Goal: Task Accomplishment & Management: Manage account settings

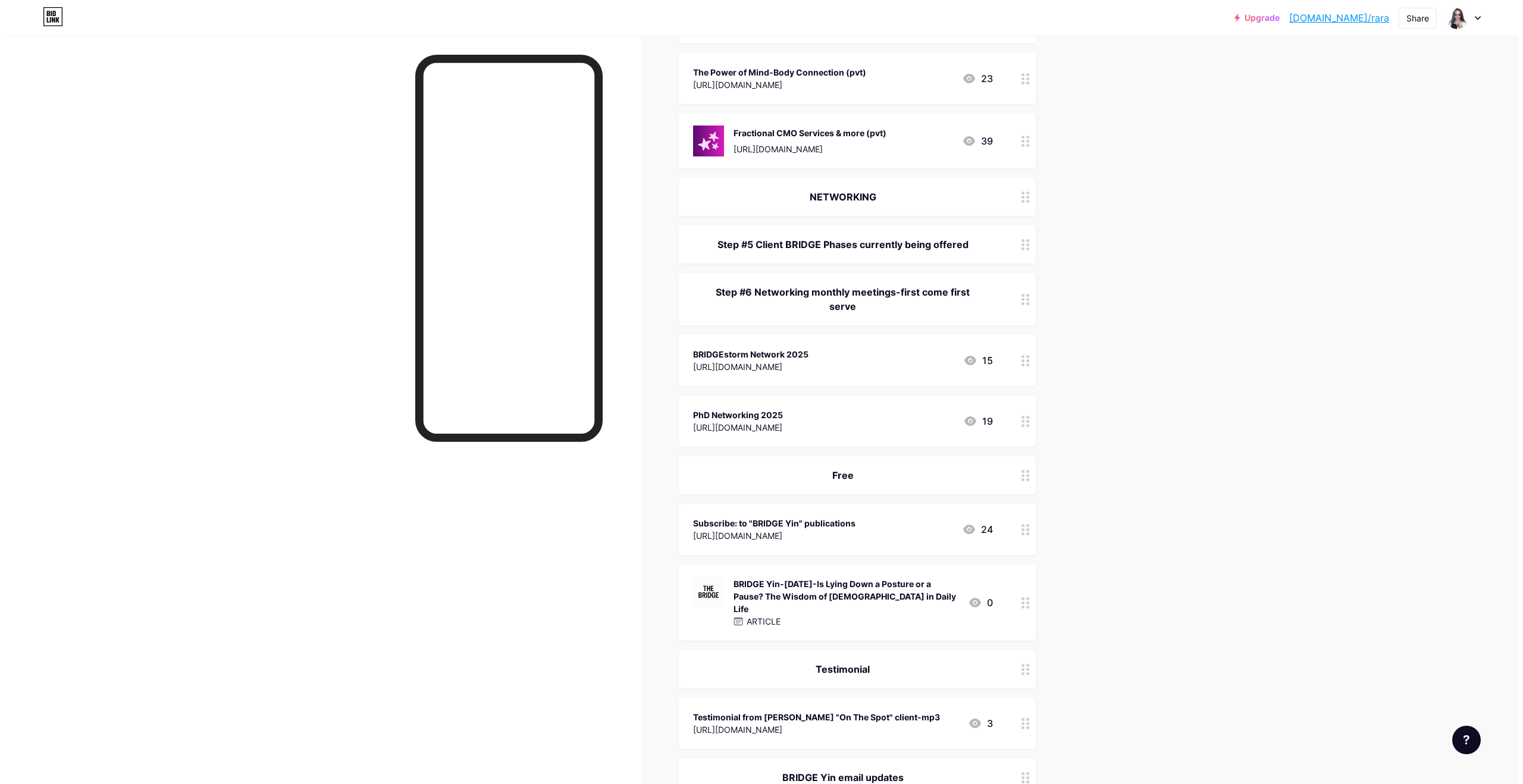
scroll to position [973, 0]
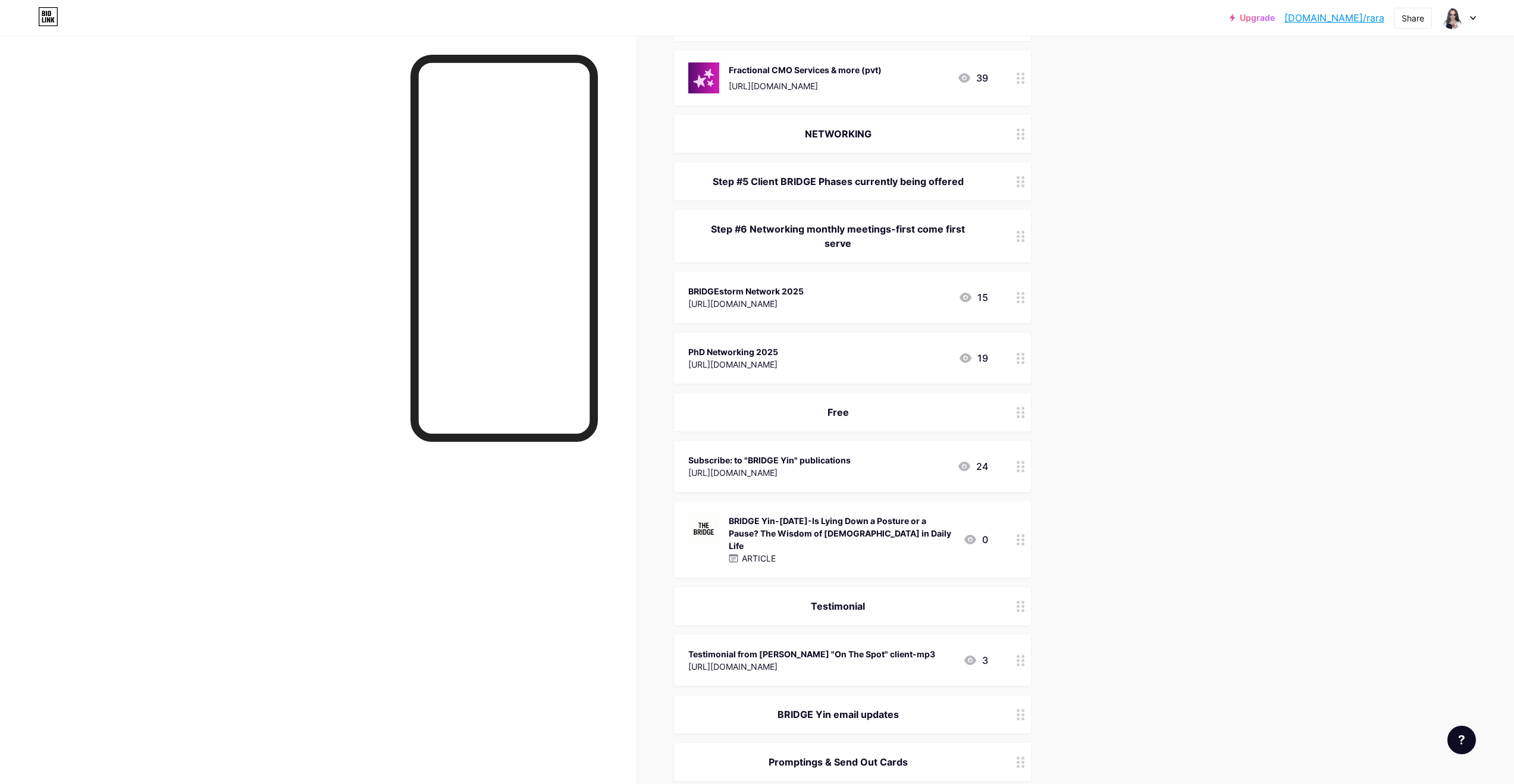
click at [775, 490] on div "BRIDGE Yin-[DATE]-Is Lying Down a Posture or a Pause? The Wisdom of [DEMOGRAPHI…" at bounding box center [841, 533] width 225 height 37
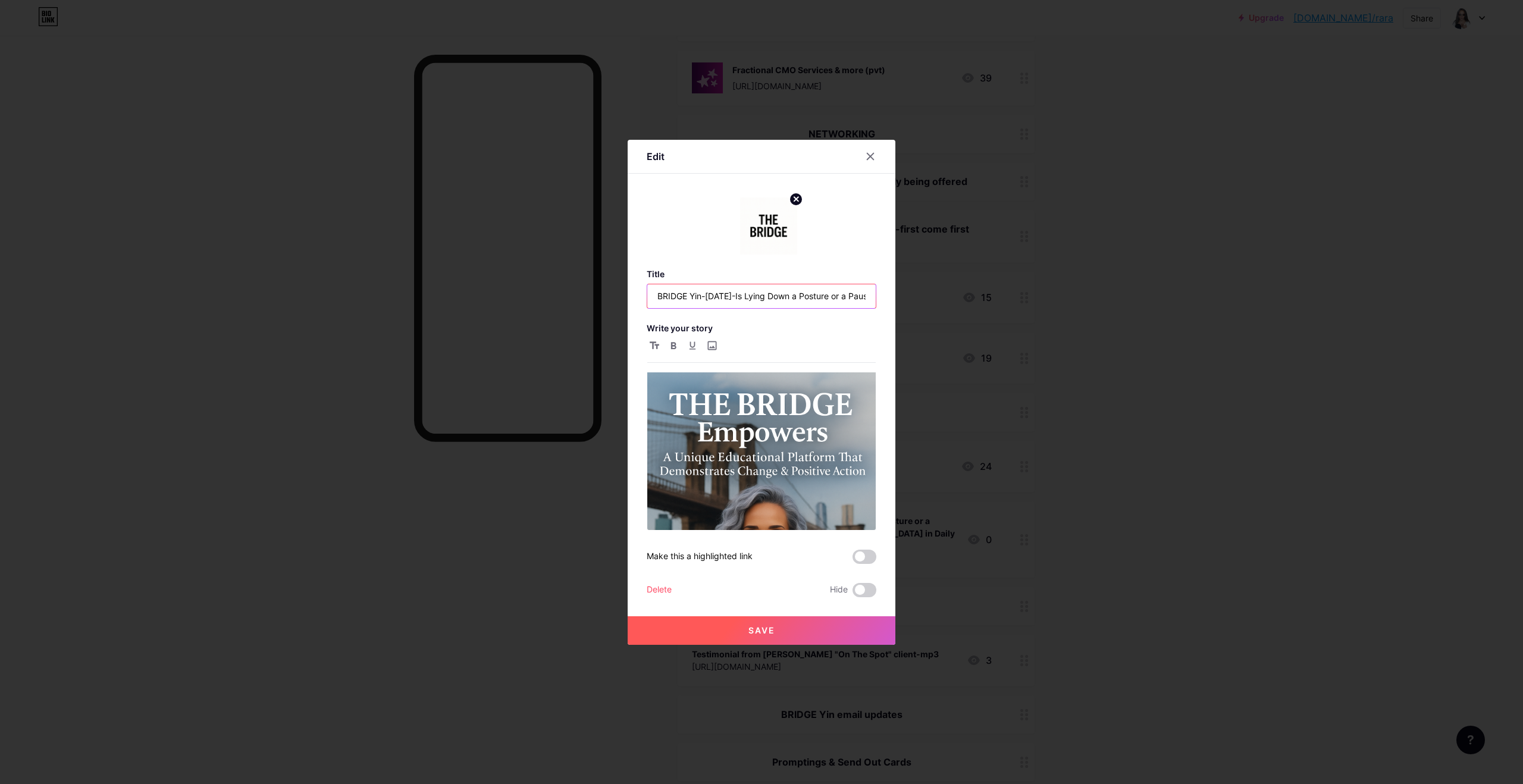
click at [745, 294] on input "BRIDGE Yin-[DATE]-Is Lying Down a Posture or a Pause? The Wisdom of [DEMOGRAPHI…" at bounding box center [762, 296] width 229 height 24
drag, startPoint x: 776, startPoint y: 298, endPoint x: 880, endPoint y: 296, distance: 104.0
click at [775, 296] on div "Edit Title BRIDGE Yin-[DATE]-Is Lying Down a Posture or a Pause? The Wisdom of …" at bounding box center [762, 392] width 268 height 505
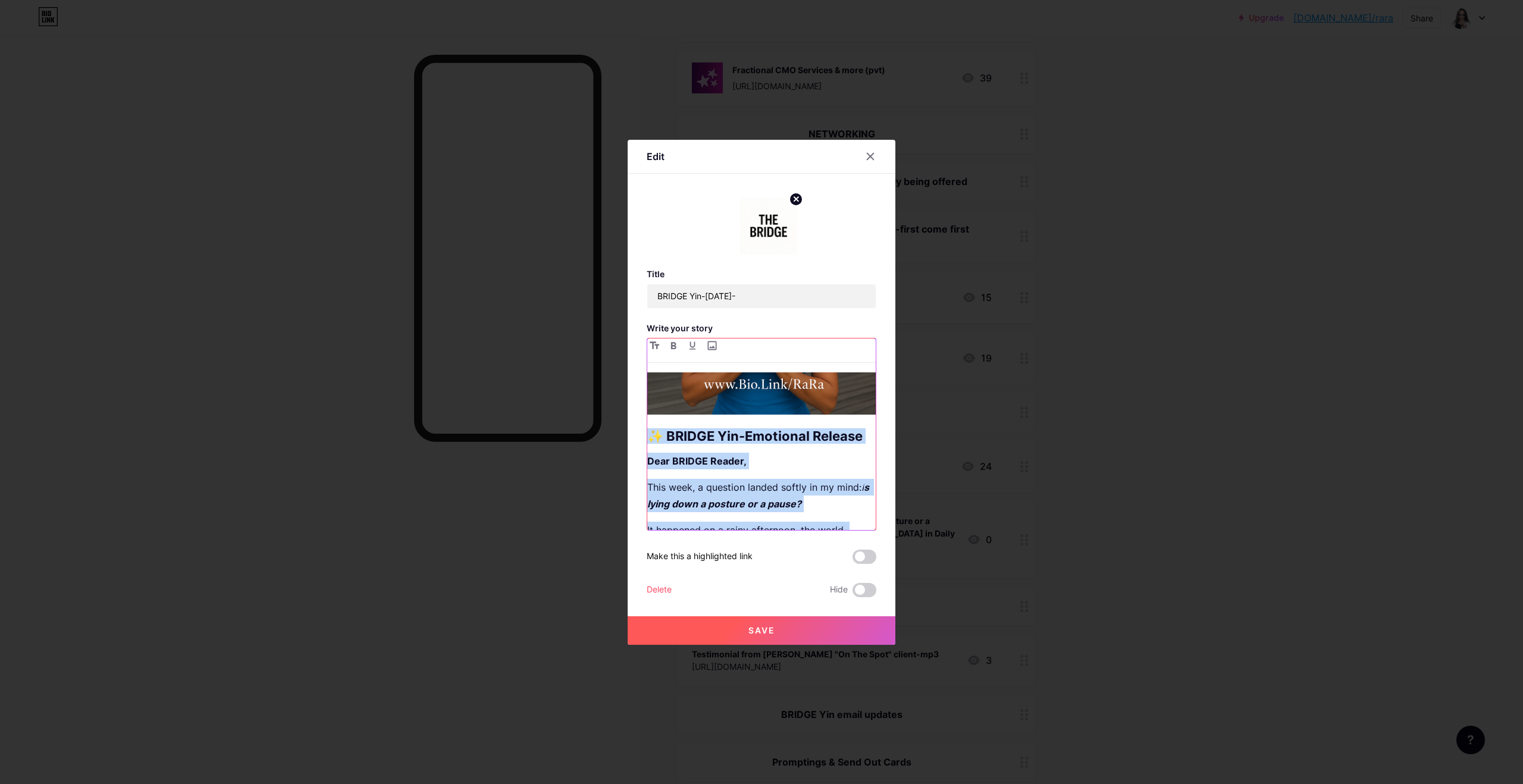
scroll to position [0, 0]
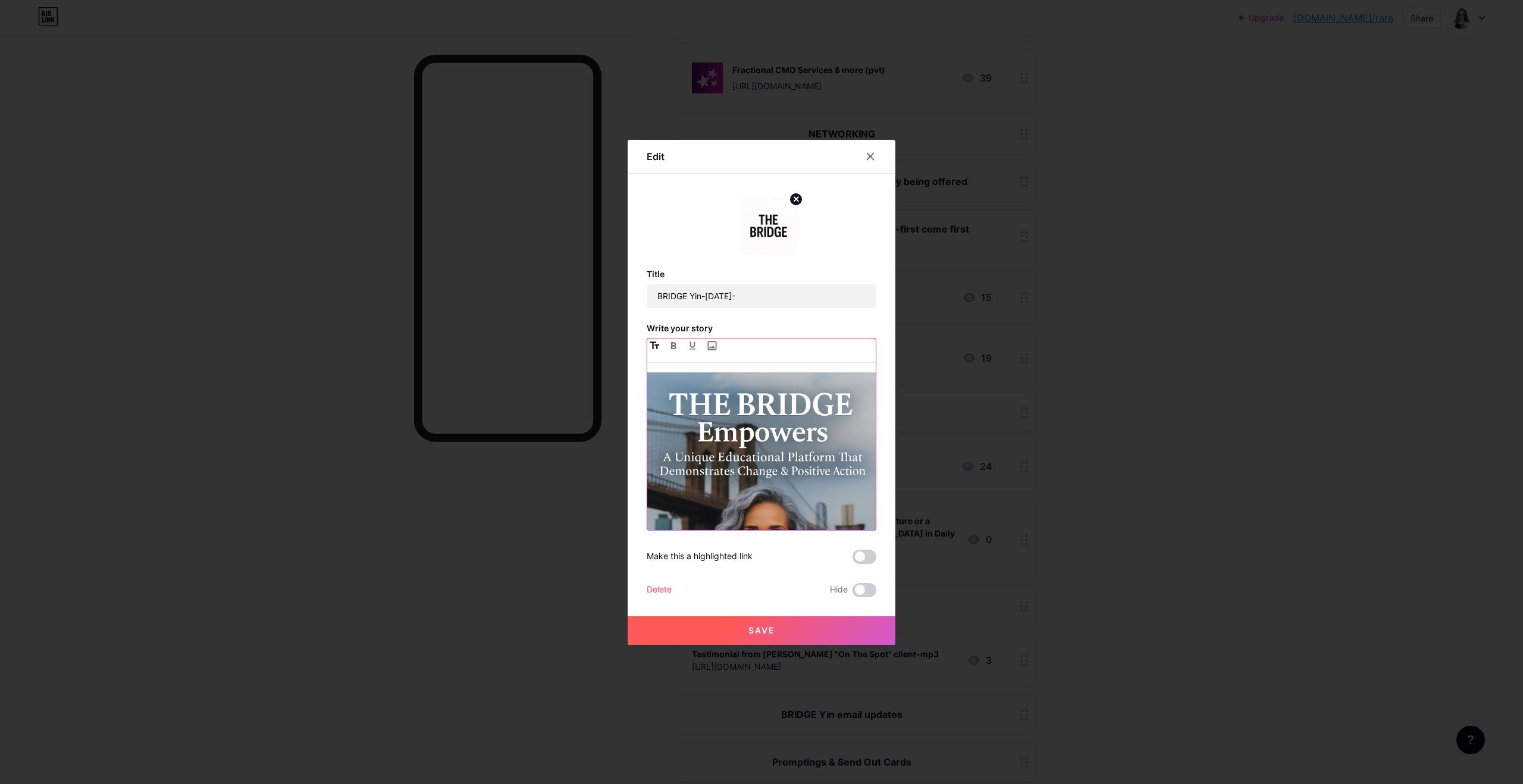
drag, startPoint x: 700, startPoint y: 515, endPoint x: 650, endPoint y: 352, distance: 170.5
click at [650, 353] on div "✨ BRIDGE Yin-Emotional Release Dear BRIDGE Reader, This week, a question landed…" at bounding box center [762, 433] width 229 height 191
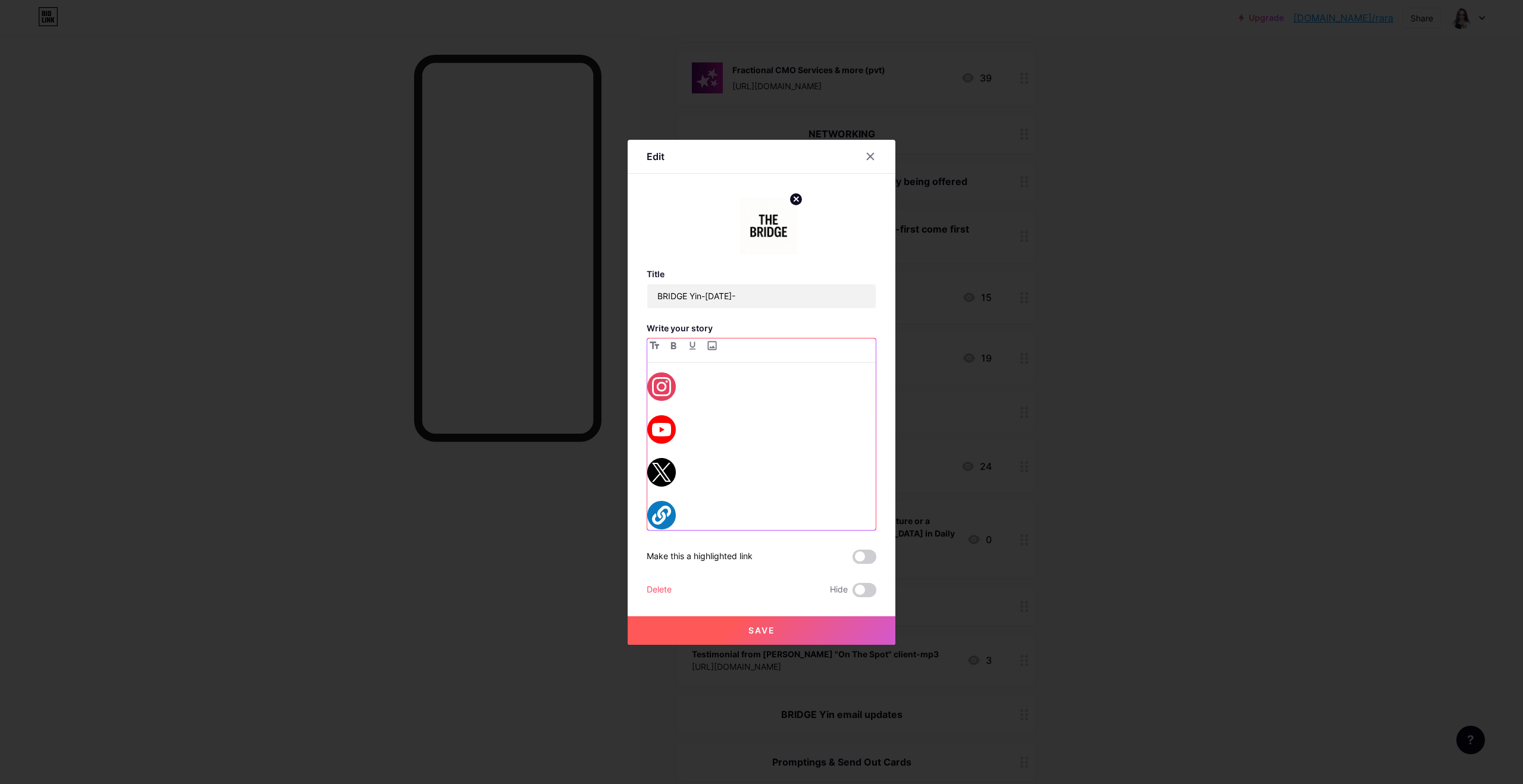
click at [678, 490] on div at bounding box center [762, 450] width 229 height 157
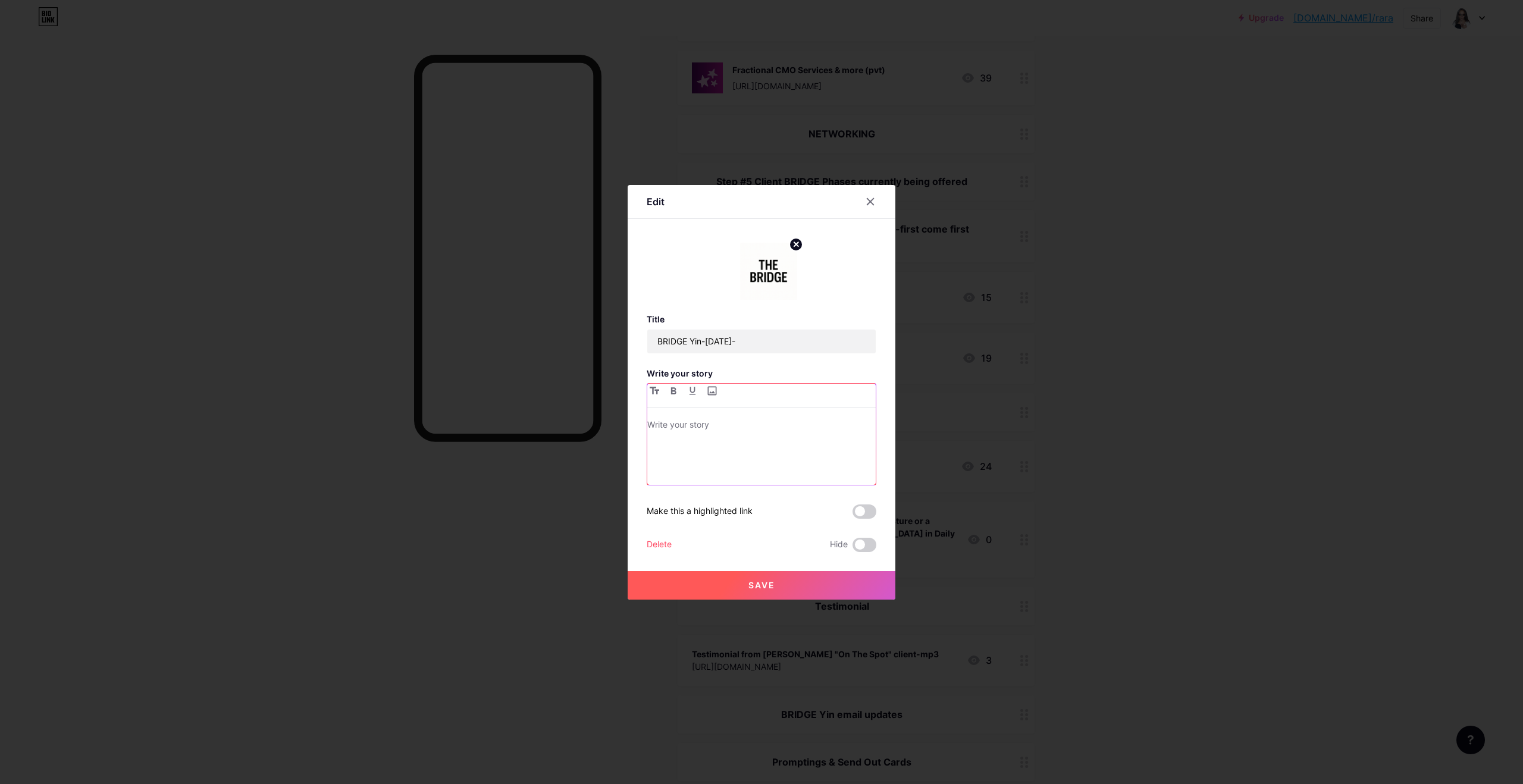
click at [653, 418] on p at bounding box center [762, 426] width 229 height 17
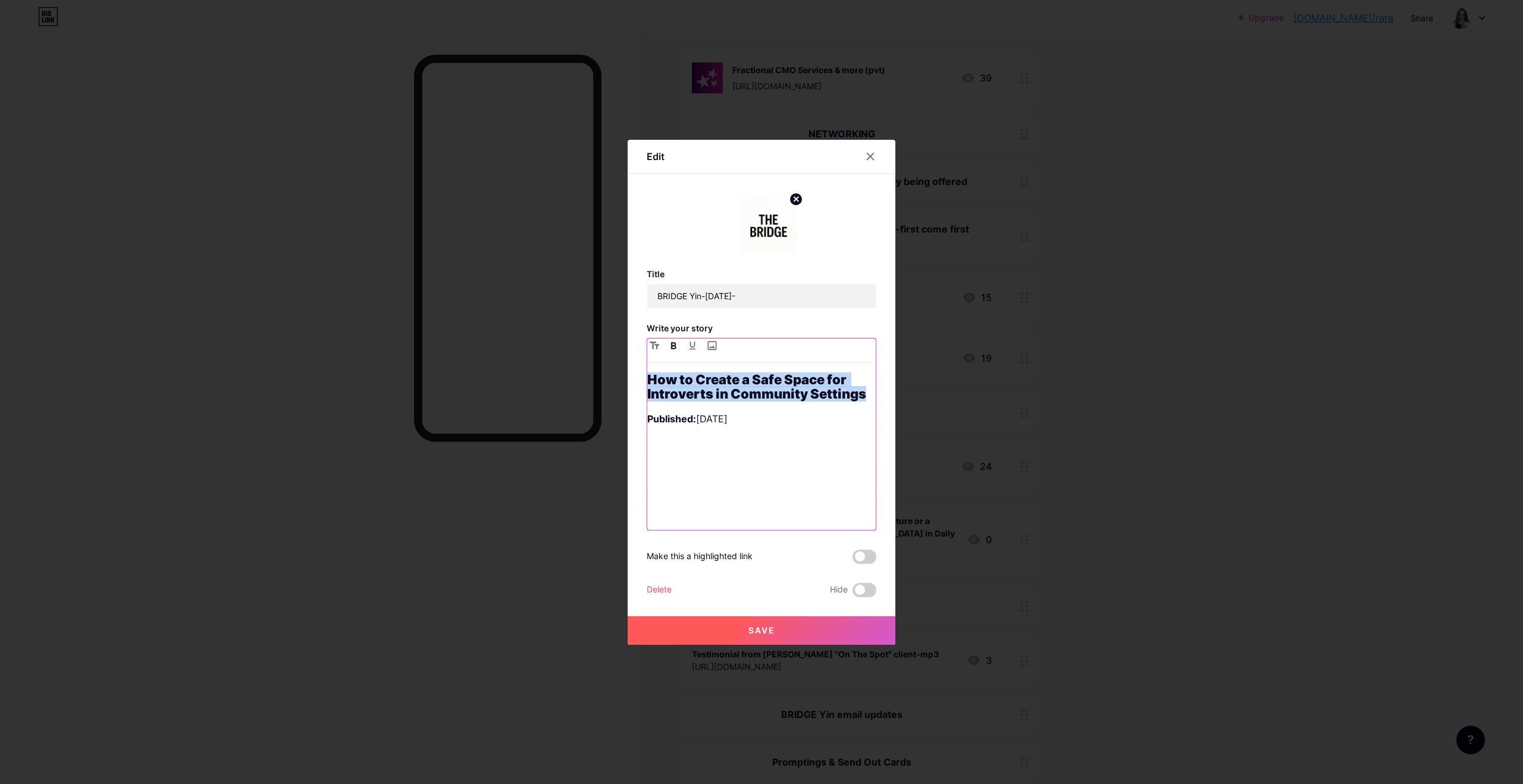
drag, startPoint x: 649, startPoint y: 383, endPoint x: 852, endPoint y: 394, distance: 203.3
click at [775, 392] on h2 "How to Create a Safe Space for Introverts in Community Settings" at bounding box center [762, 386] width 229 height 29
copy strong "How to Create a Safe Space for Introverts in Community Settings"
click at [775, 291] on input "BRIDGE Yin-[DATE]-" at bounding box center [762, 296] width 229 height 24
click at [775, 294] on input "BRIDGE Yin-[DATE]-" at bounding box center [762, 296] width 229 height 24
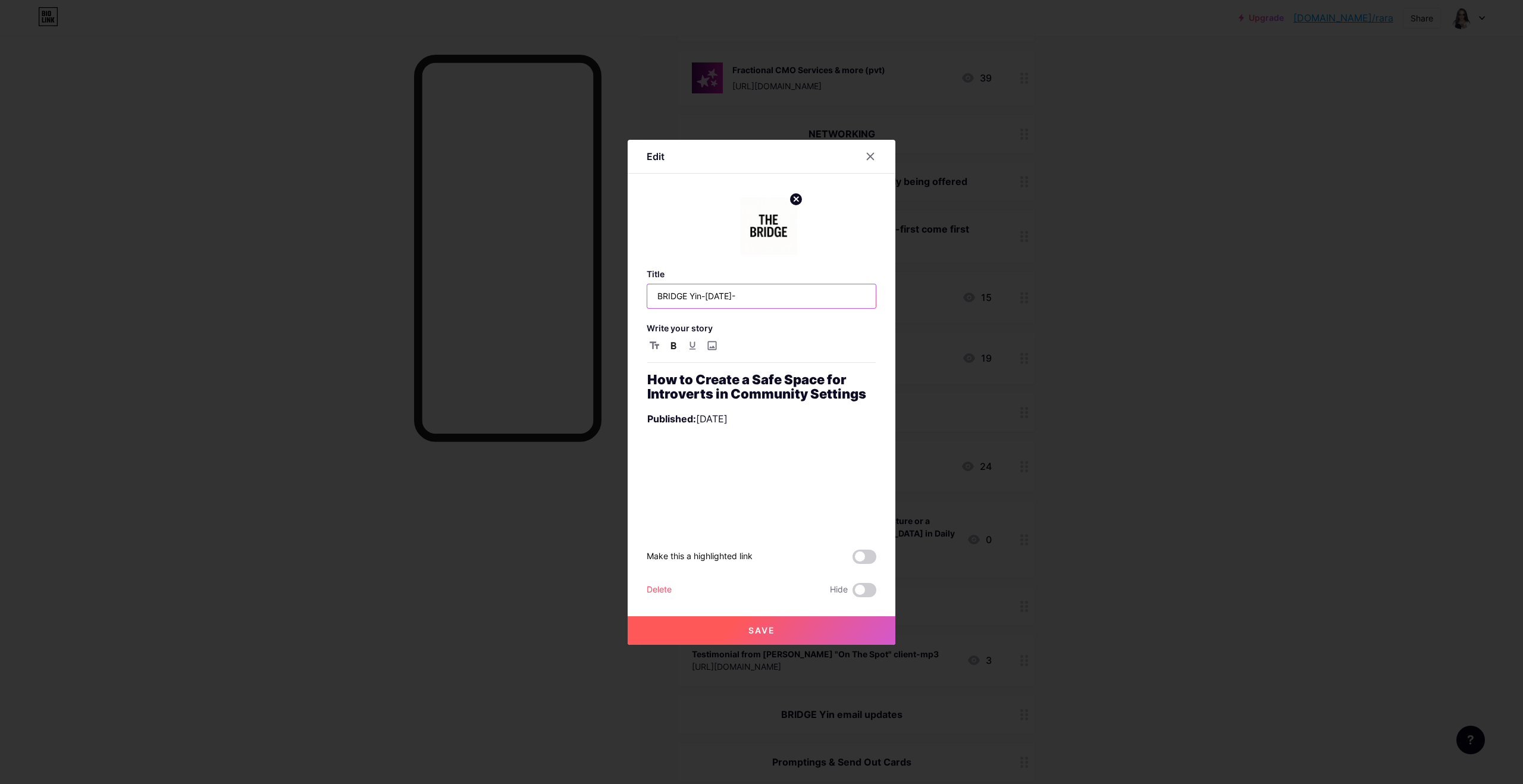
paste input "How to Create a Safe Space for Introverts in Community Settings"
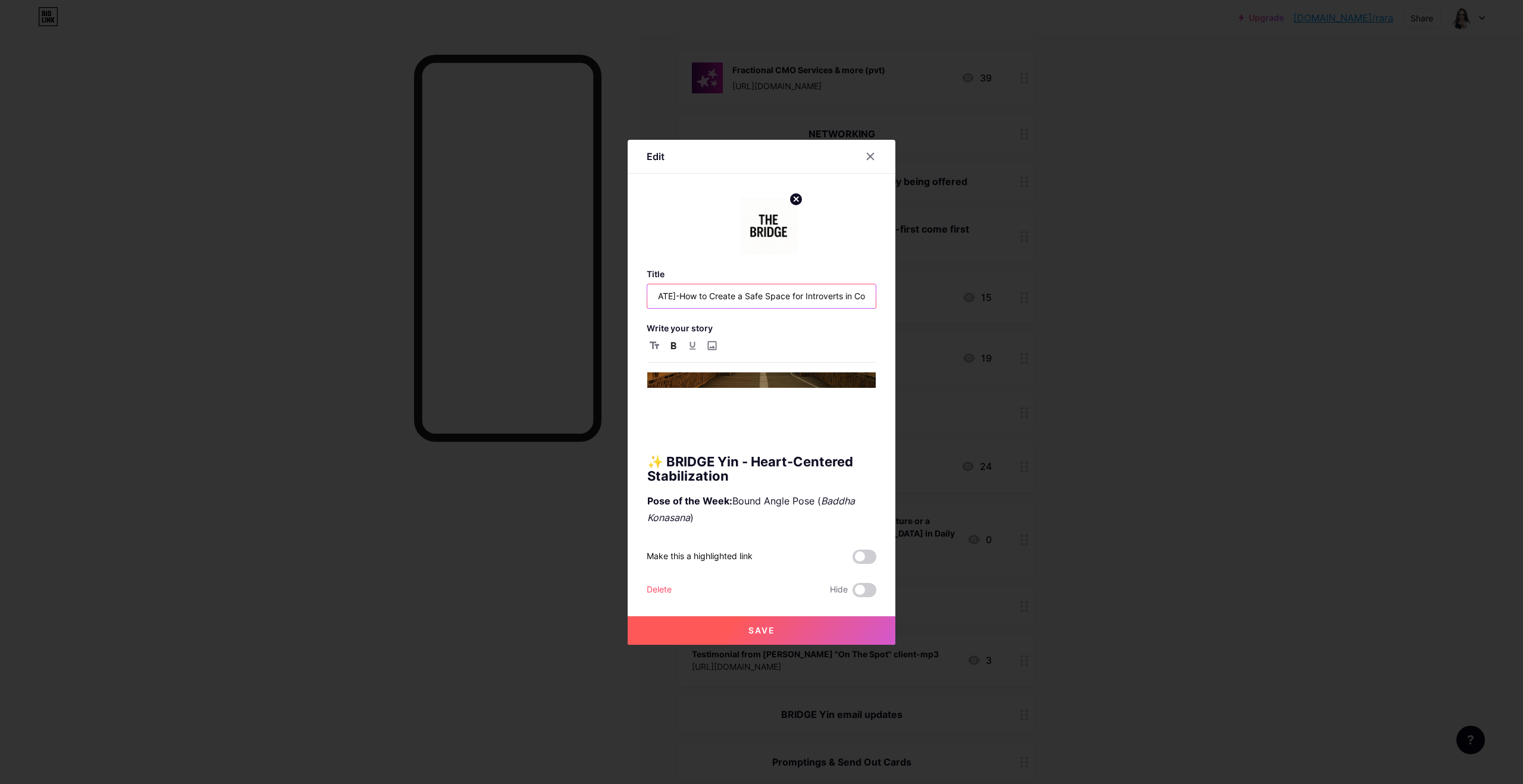
scroll to position [520, 0]
type input "BRIDGE Yin-[DATE]-How to Create a Safe Space for Introverts in Community Settin…"
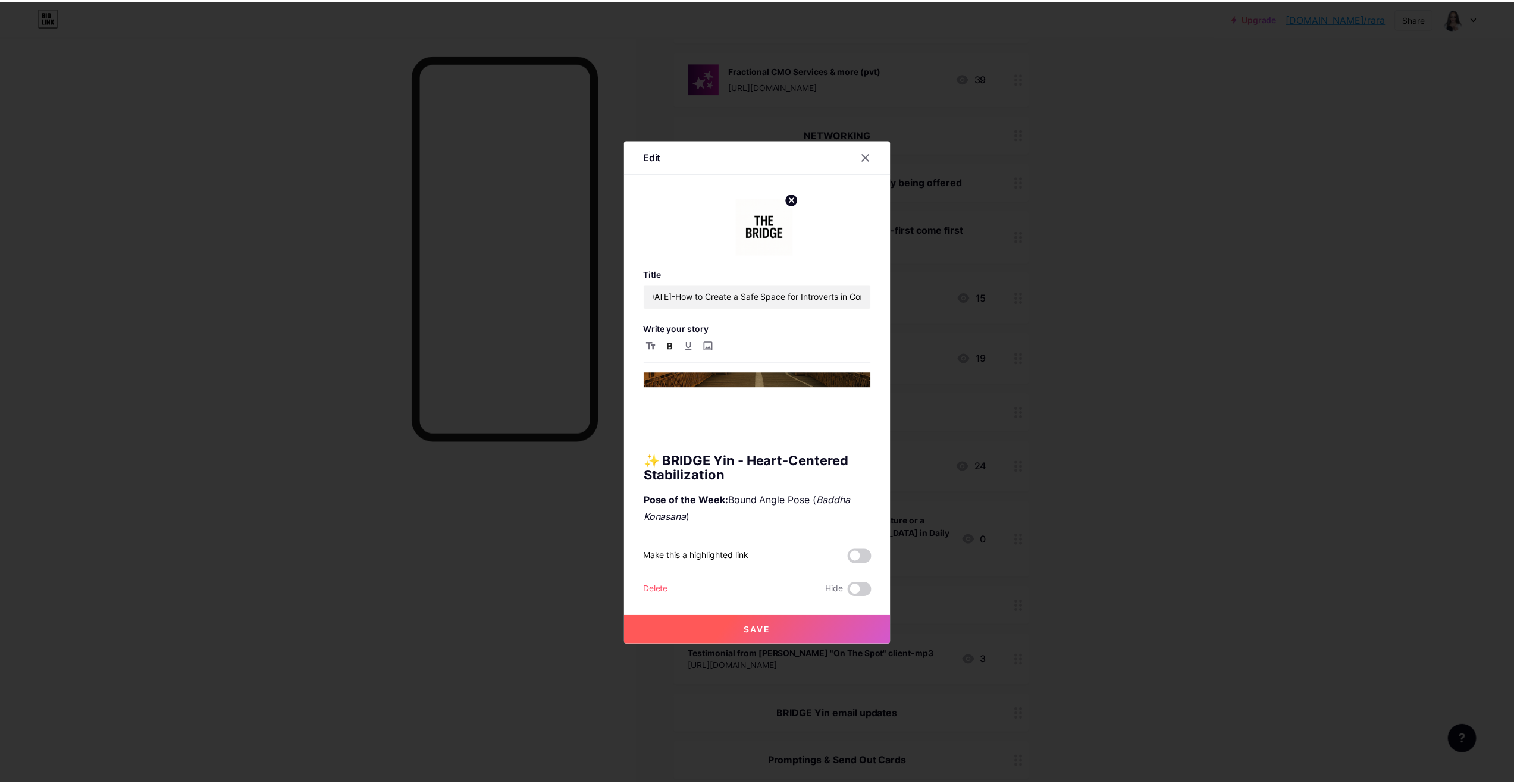
scroll to position [0, 0]
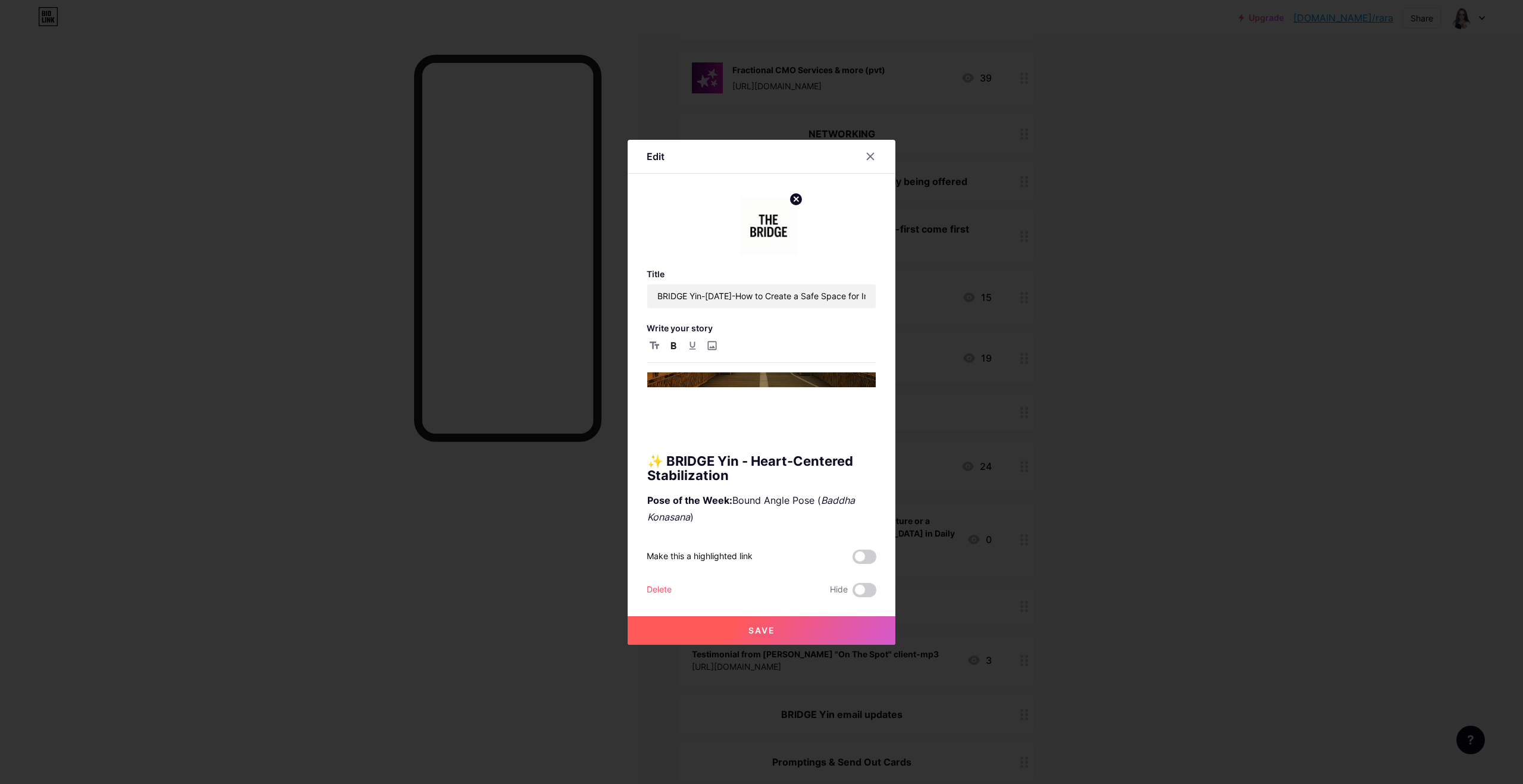
click at [772, 490] on span "Save" at bounding box center [762, 630] width 27 height 10
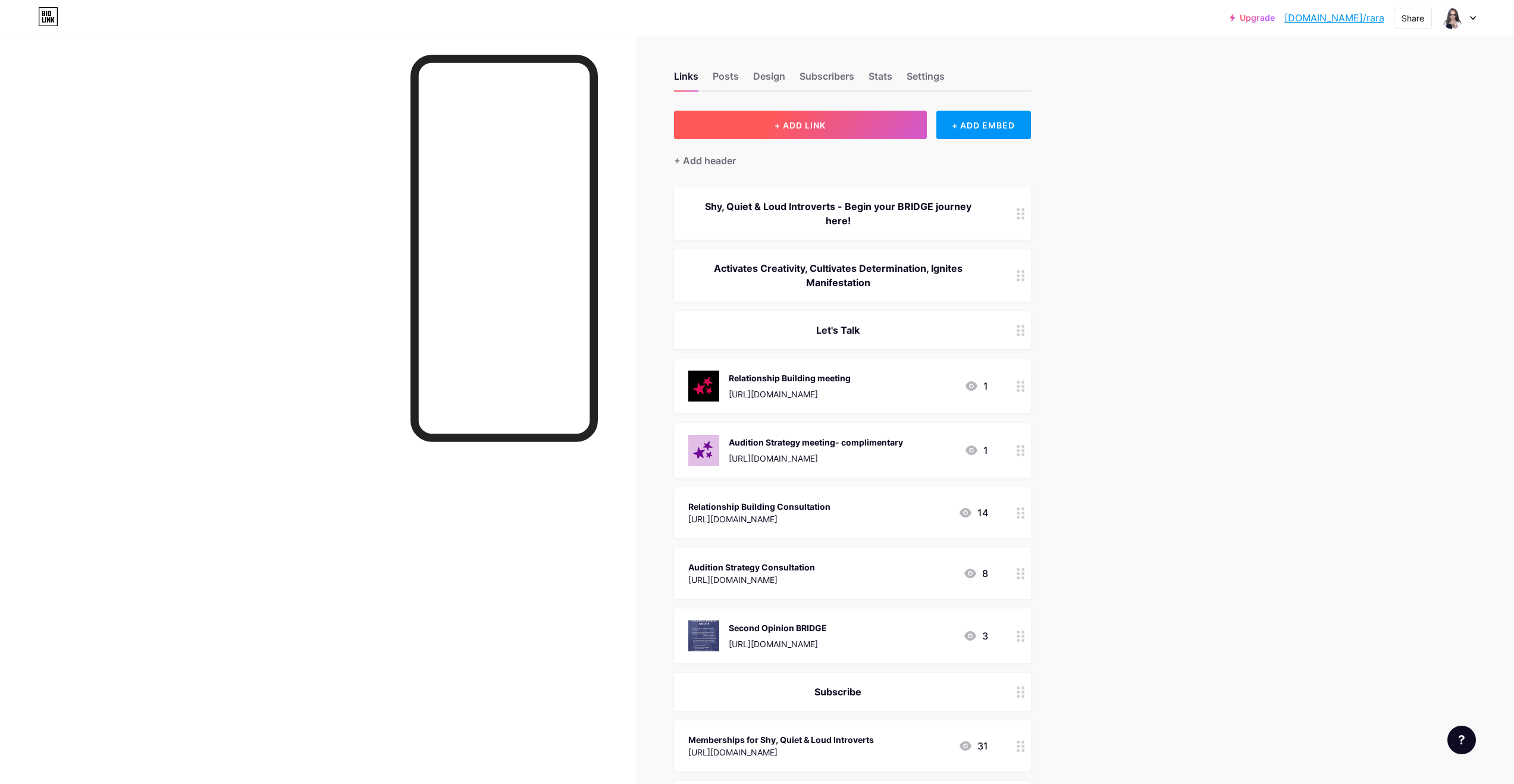
click at [775, 123] on span "+ ADD LINK" at bounding box center [800, 125] width 51 height 10
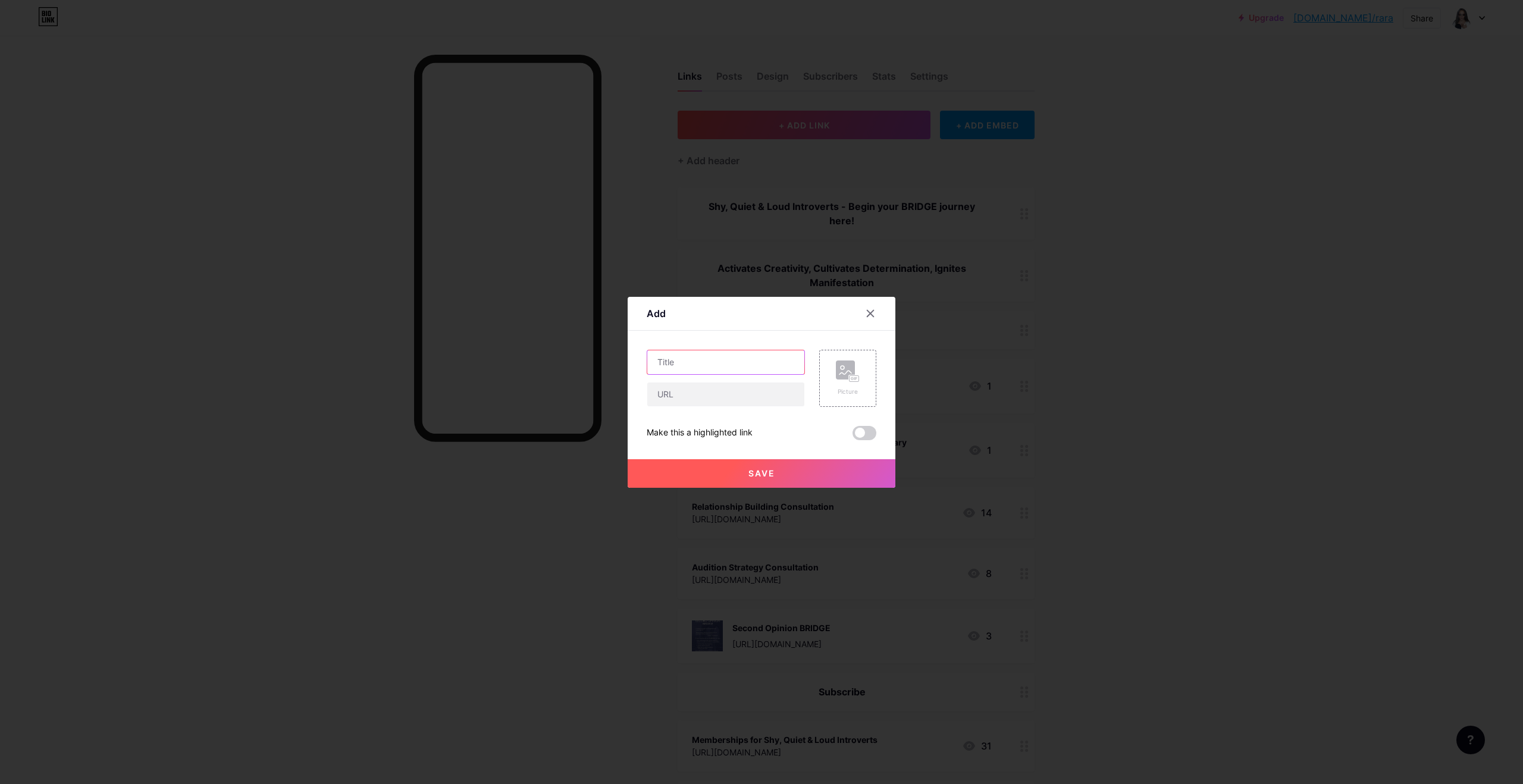
click at [688, 363] on input "text" at bounding box center [726, 362] width 157 height 24
type input "Chat RaRa"
click at [682, 392] on input "text" at bounding box center [726, 394] width 157 height 24
paste input "[URL][DOMAIN_NAME]"
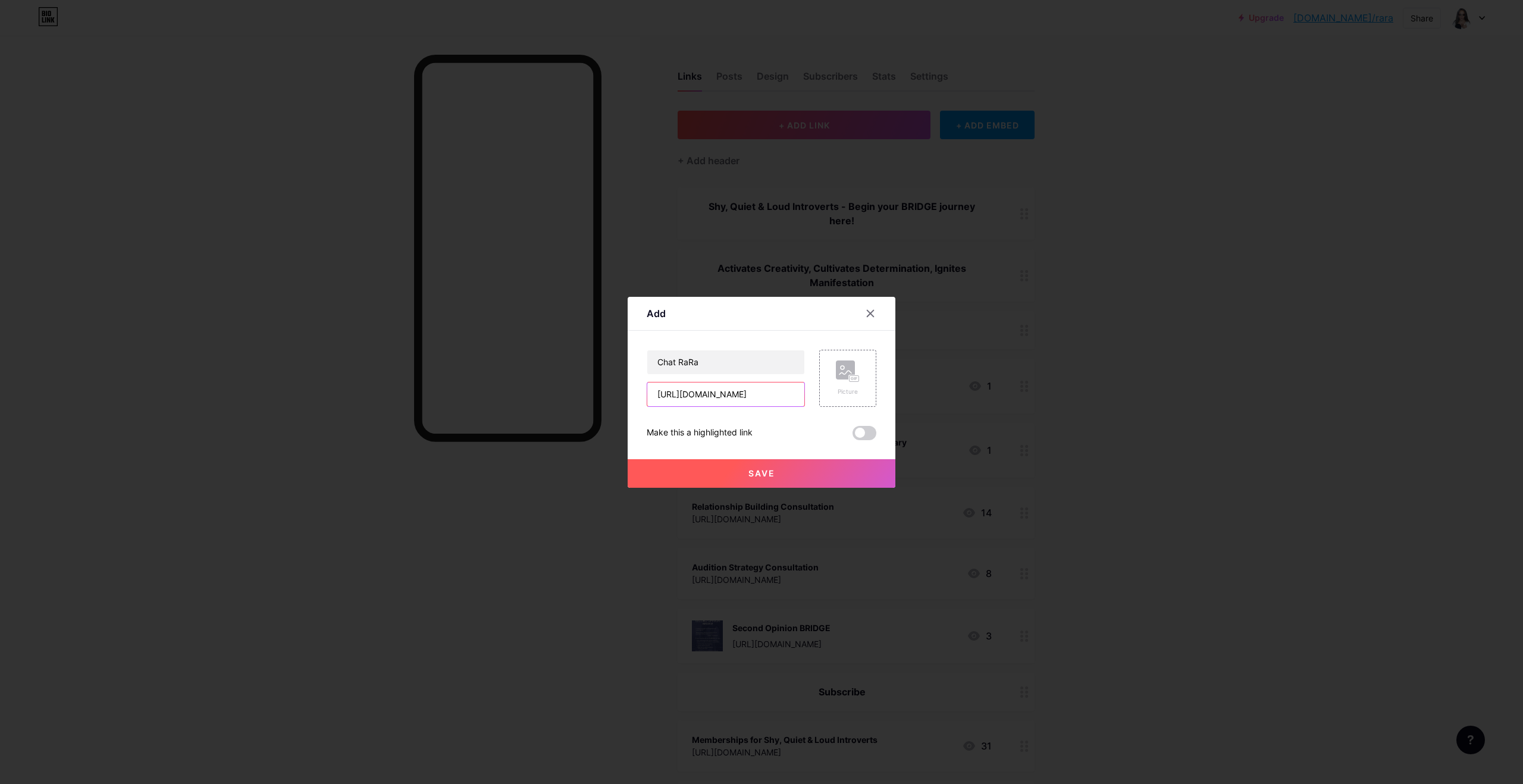
type input "[URL][DOMAIN_NAME]"
click at [757, 474] on span "Save" at bounding box center [762, 473] width 27 height 10
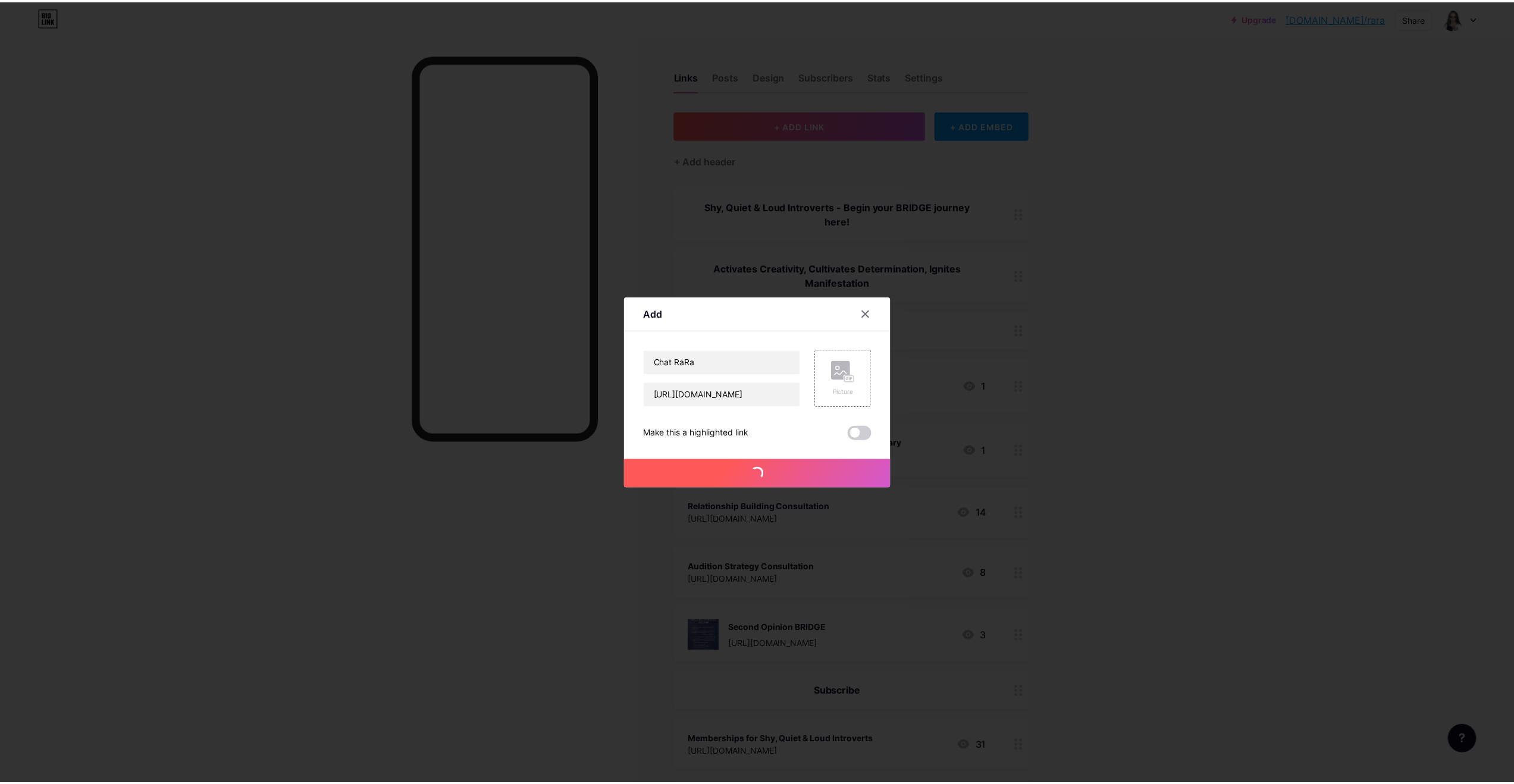
scroll to position [0, 0]
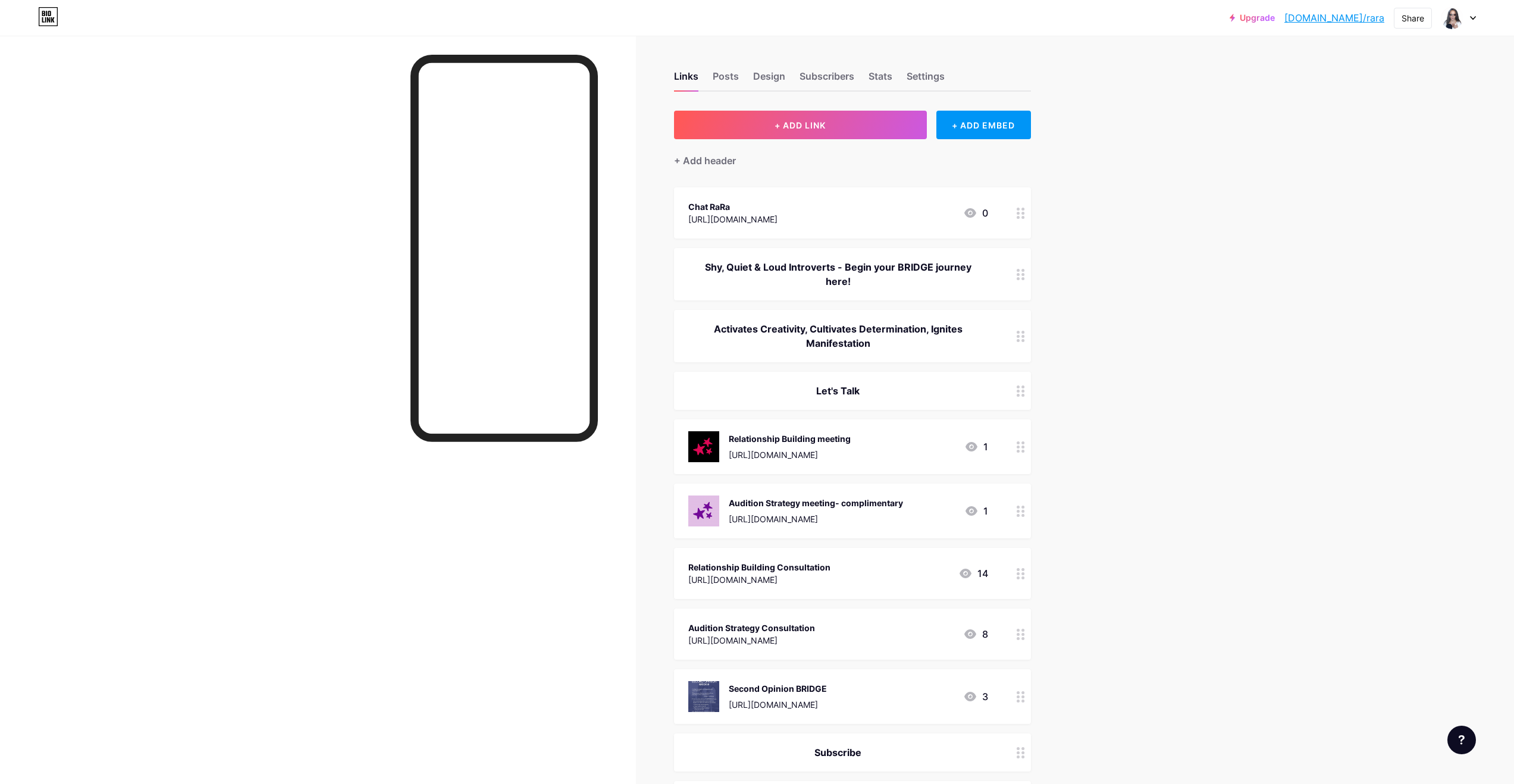
click at [768, 210] on div "Chat RaRa" at bounding box center [733, 206] width 89 height 12
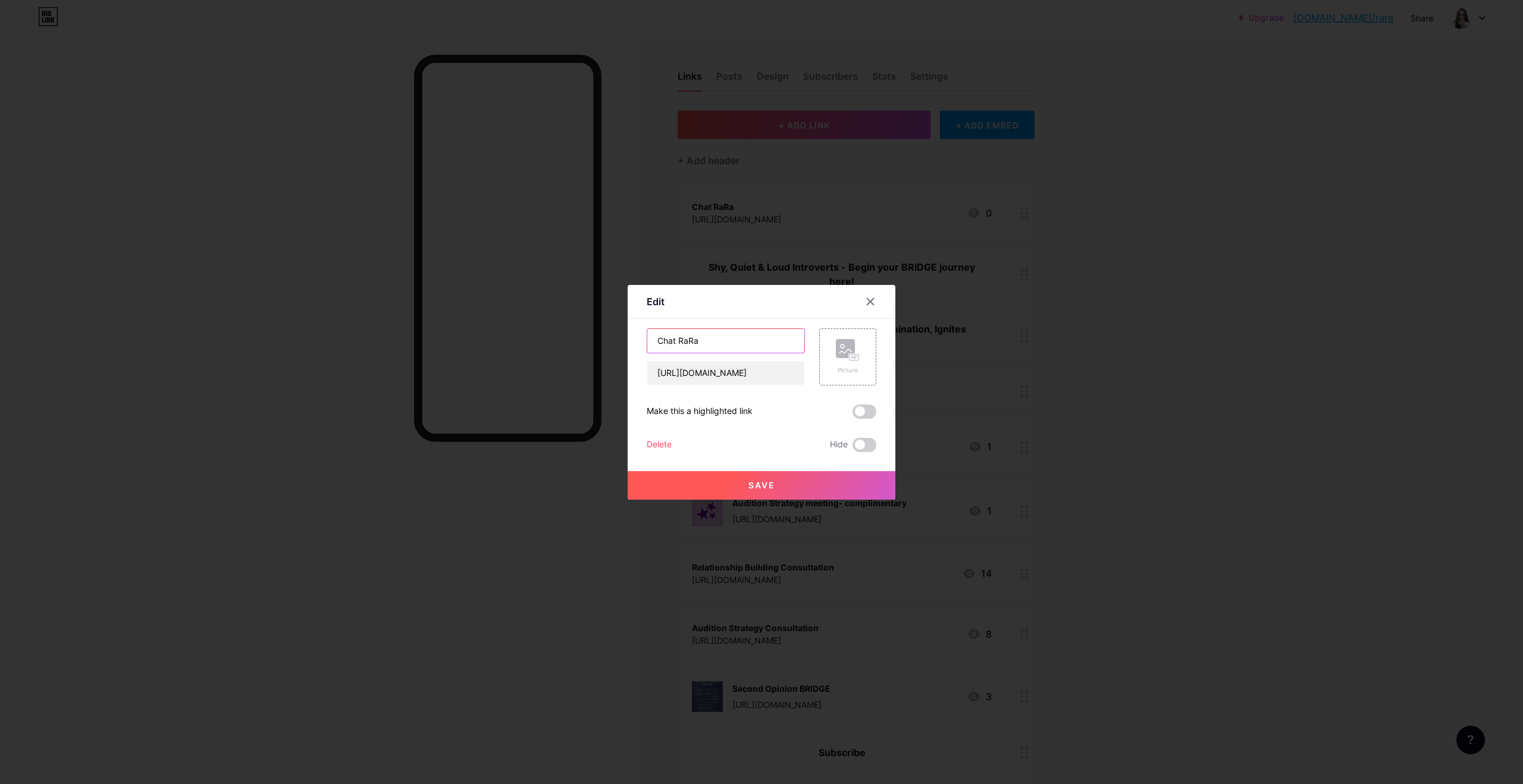
click at [710, 345] on input "Chat RaRa" at bounding box center [726, 341] width 157 height 24
click at [679, 337] on input "Chat [DOMAIN_NAME]" at bounding box center [726, 341] width 157 height 24
type input "[DOMAIN_NAME]"
click at [775, 485] on button "Save" at bounding box center [762, 486] width 268 height 29
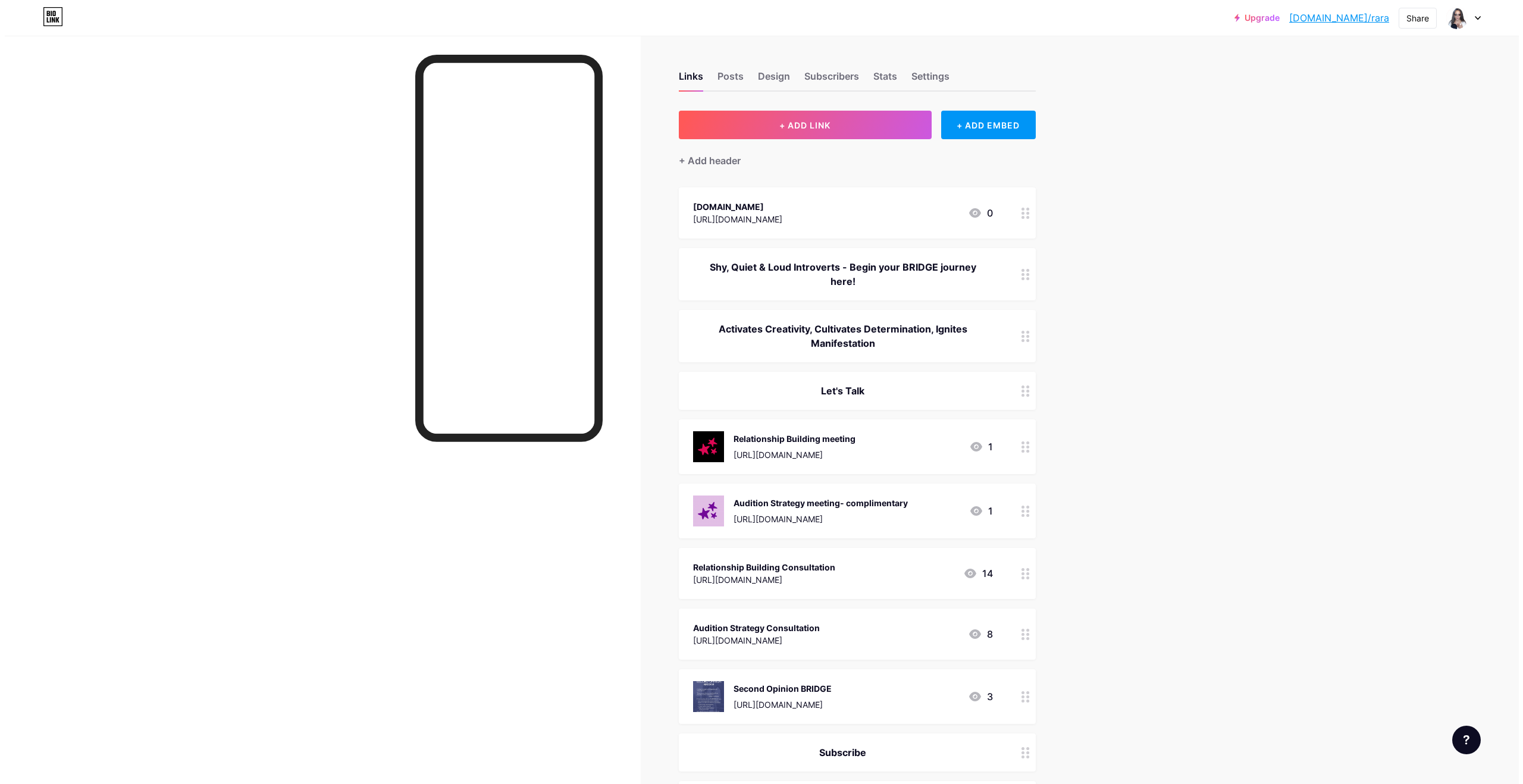
scroll to position [146, 0]
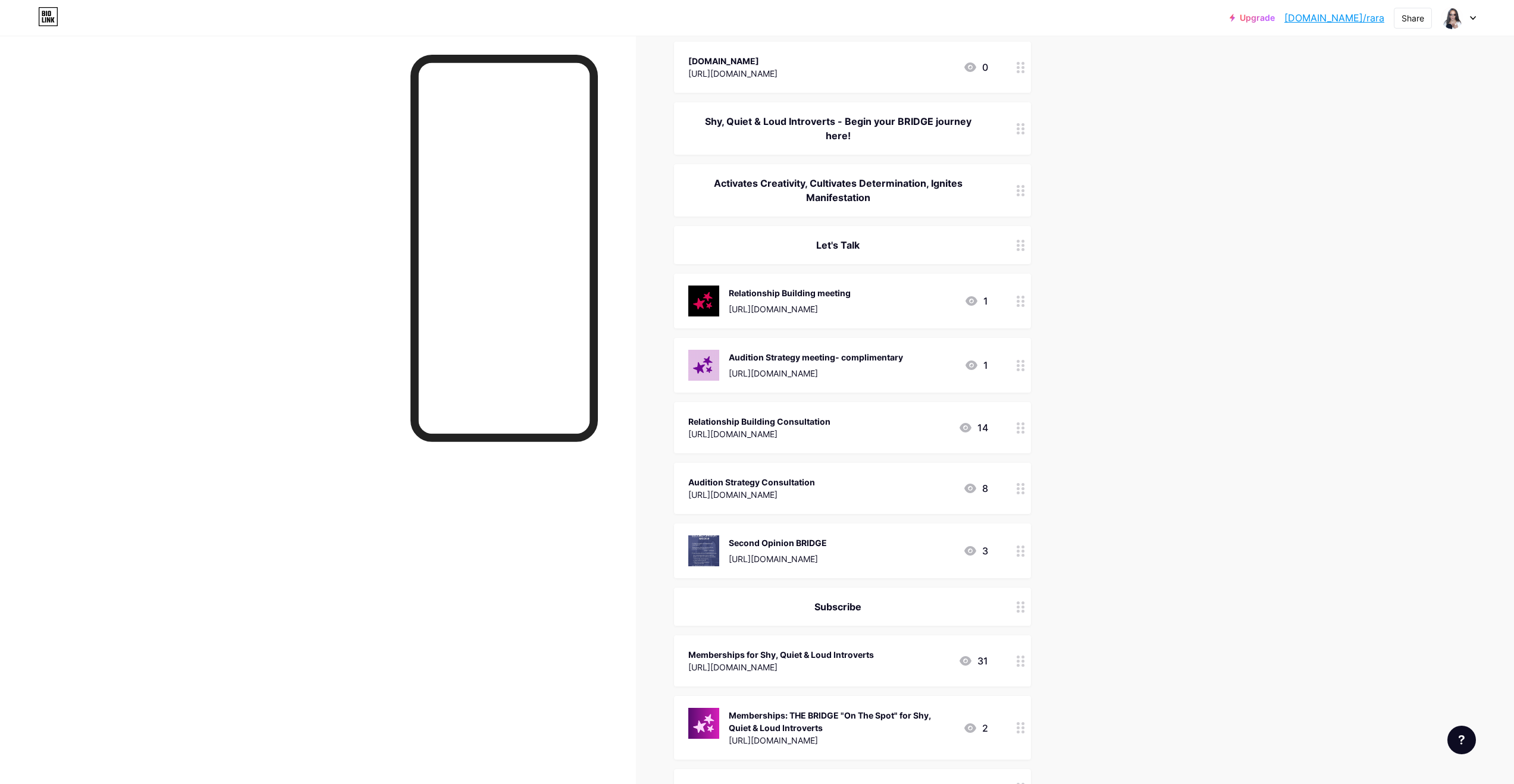
click at [775, 490] on div "Memberships for Shy, Quiet & Loud Introverts" at bounding box center [781, 654] width 185 height 12
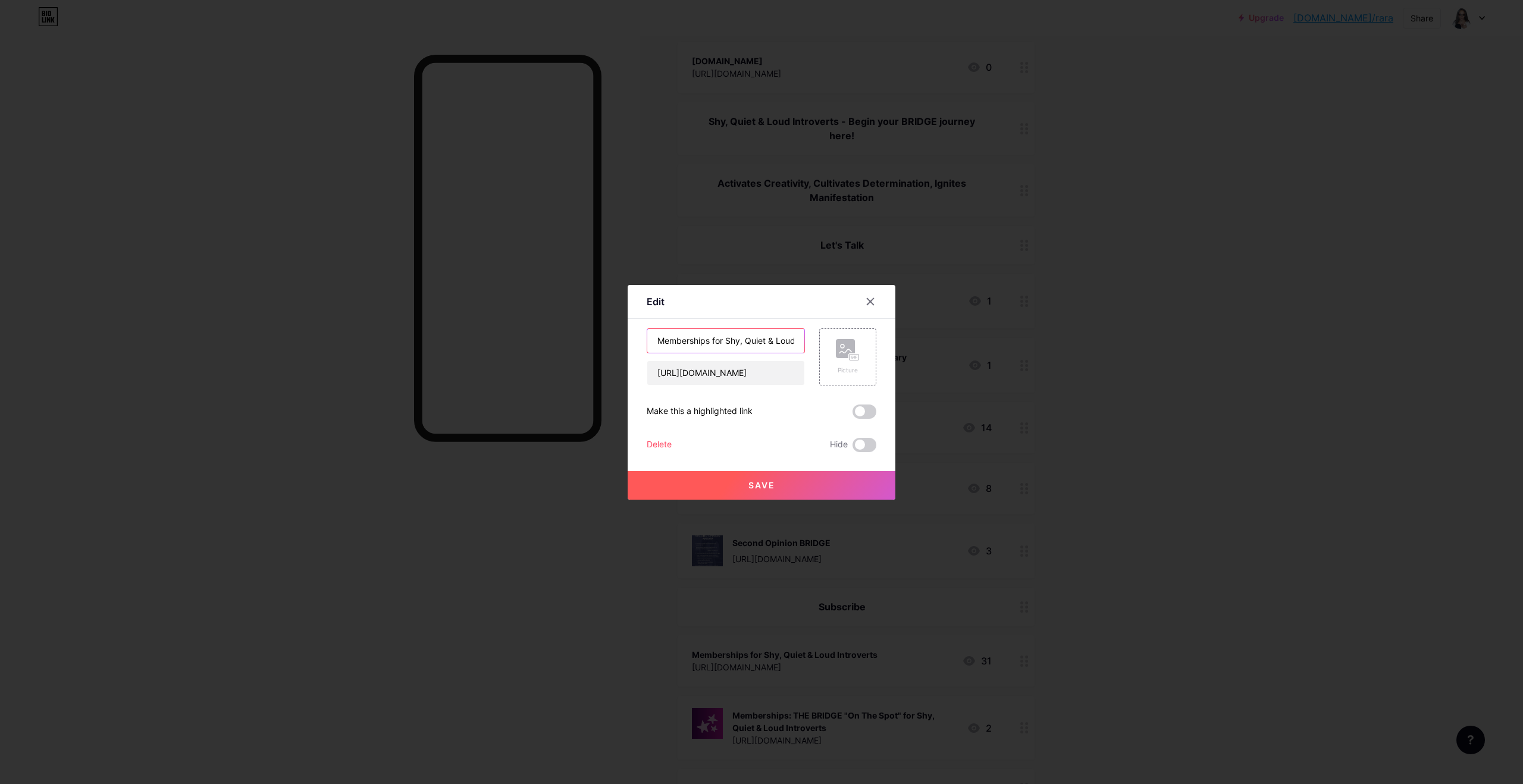
click at [775, 343] on input "Memberships for Shy, Quiet & Loud Introverts" at bounding box center [726, 341] width 157 height 24
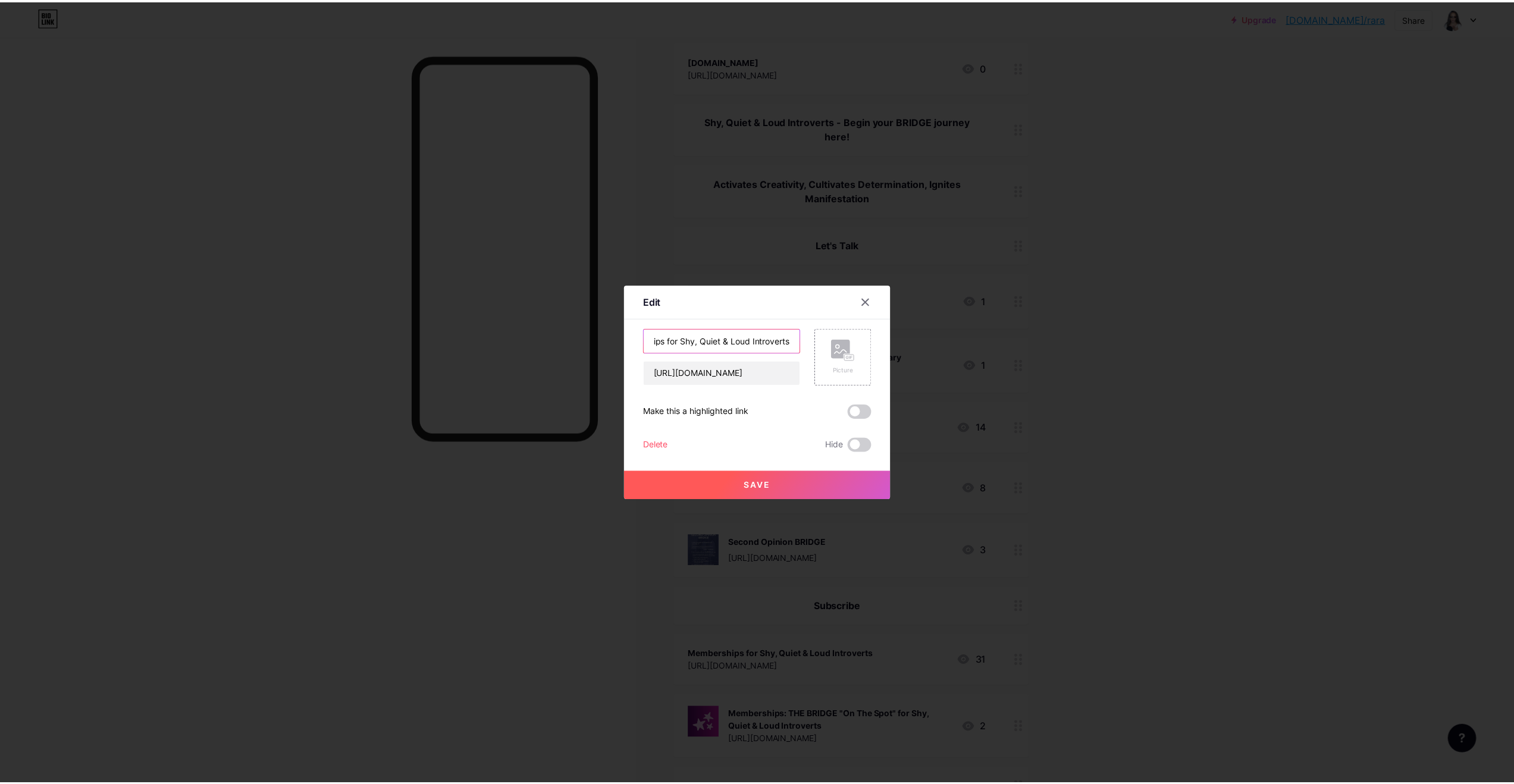
scroll to position [0, 0]
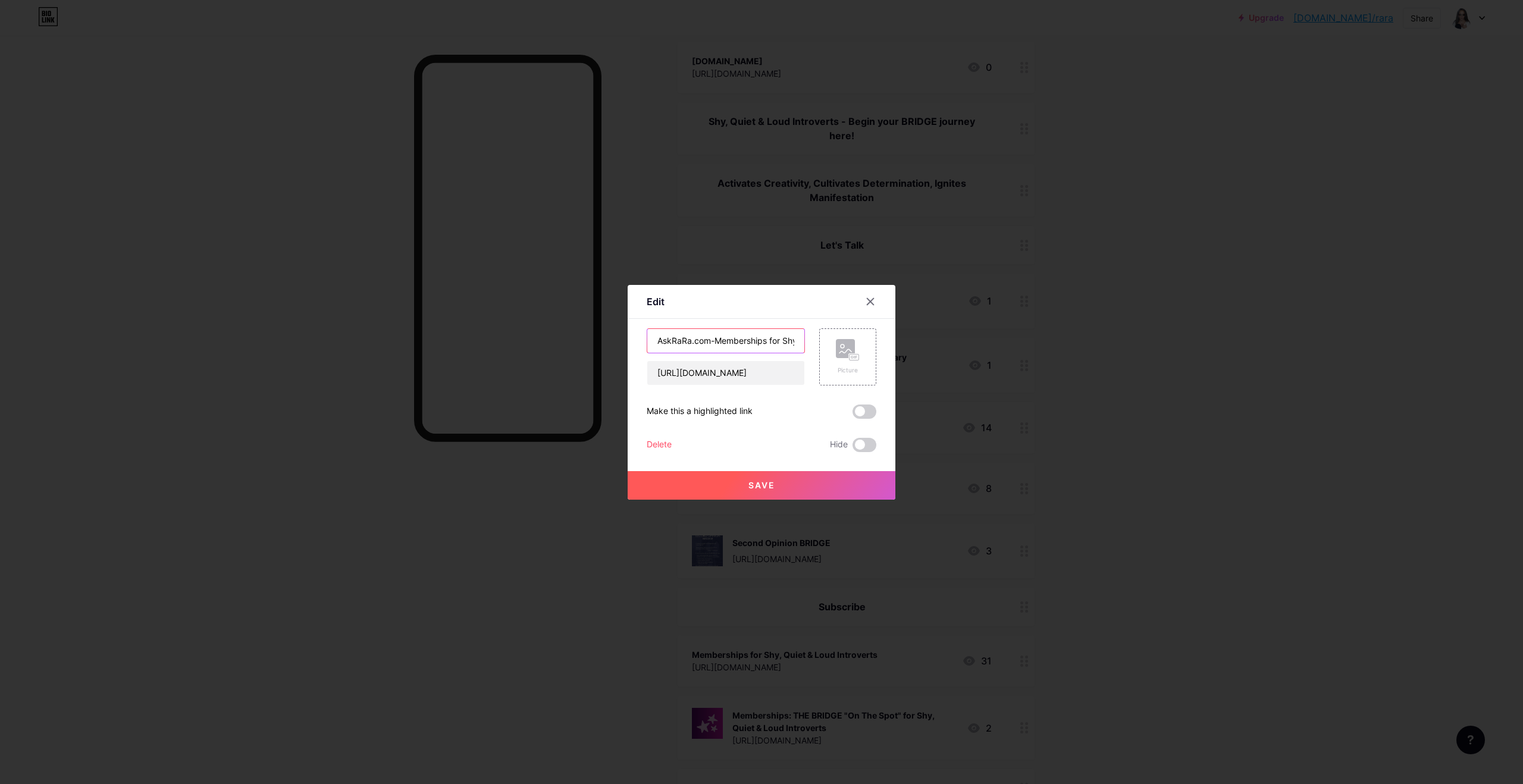
type input "AskRaRa.com-Memberships for Shy, Quiet & Loud Introverts"
click at [743, 488] on button "Save" at bounding box center [762, 486] width 268 height 29
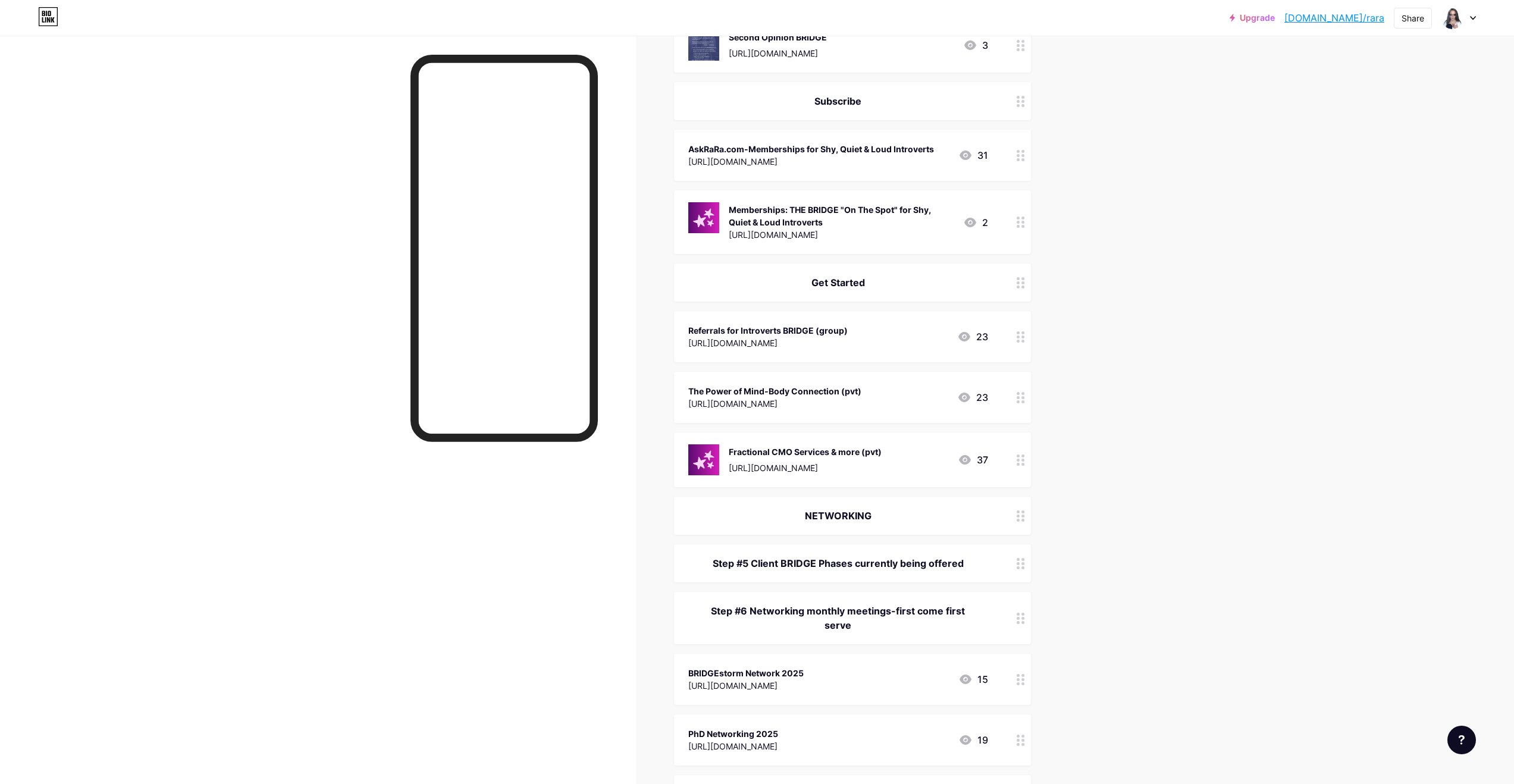
scroll to position [864, 0]
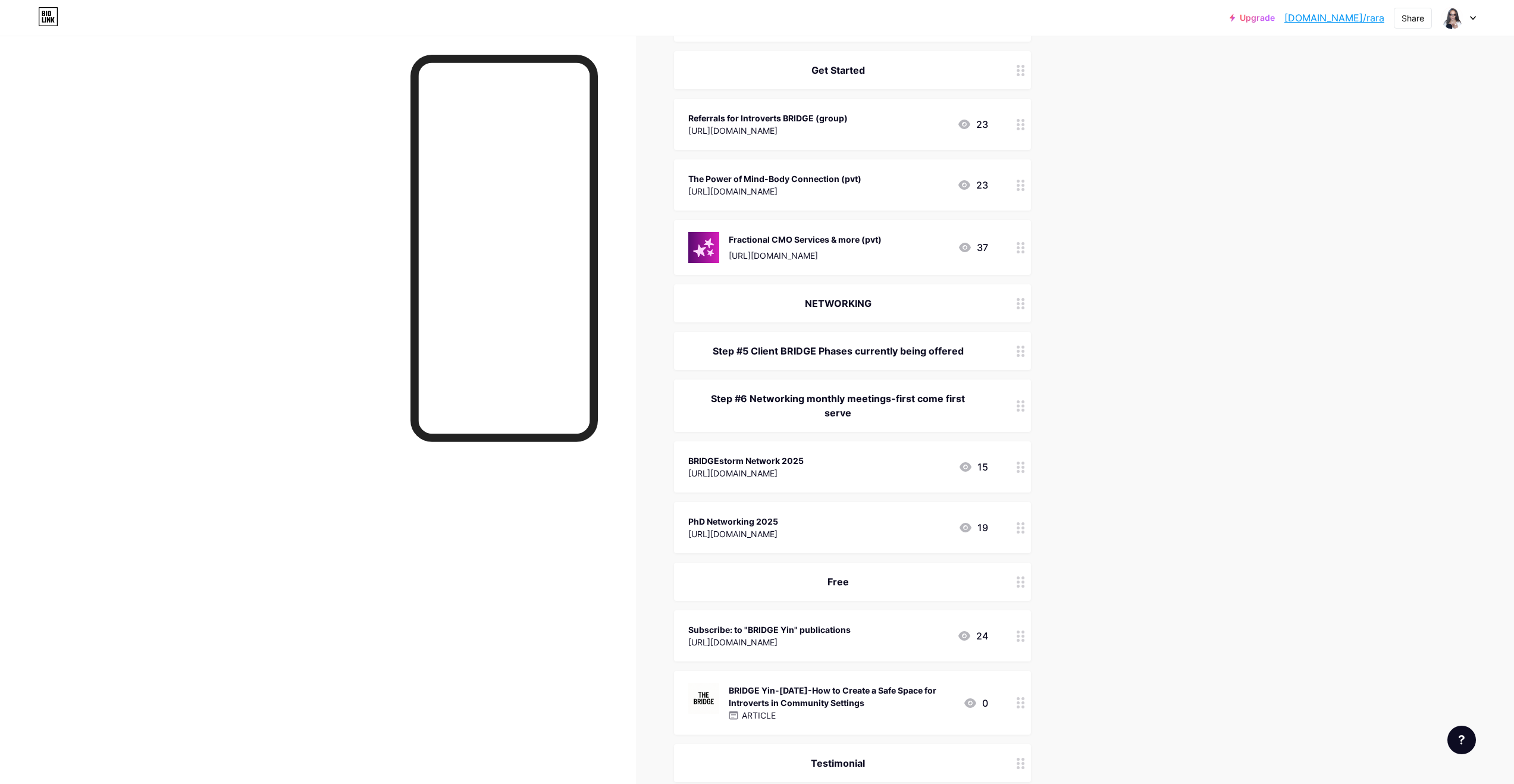
click at [775, 457] on div "BRIDGEstorm Network 2025" at bounding box center [746, 460] width 116 height 12
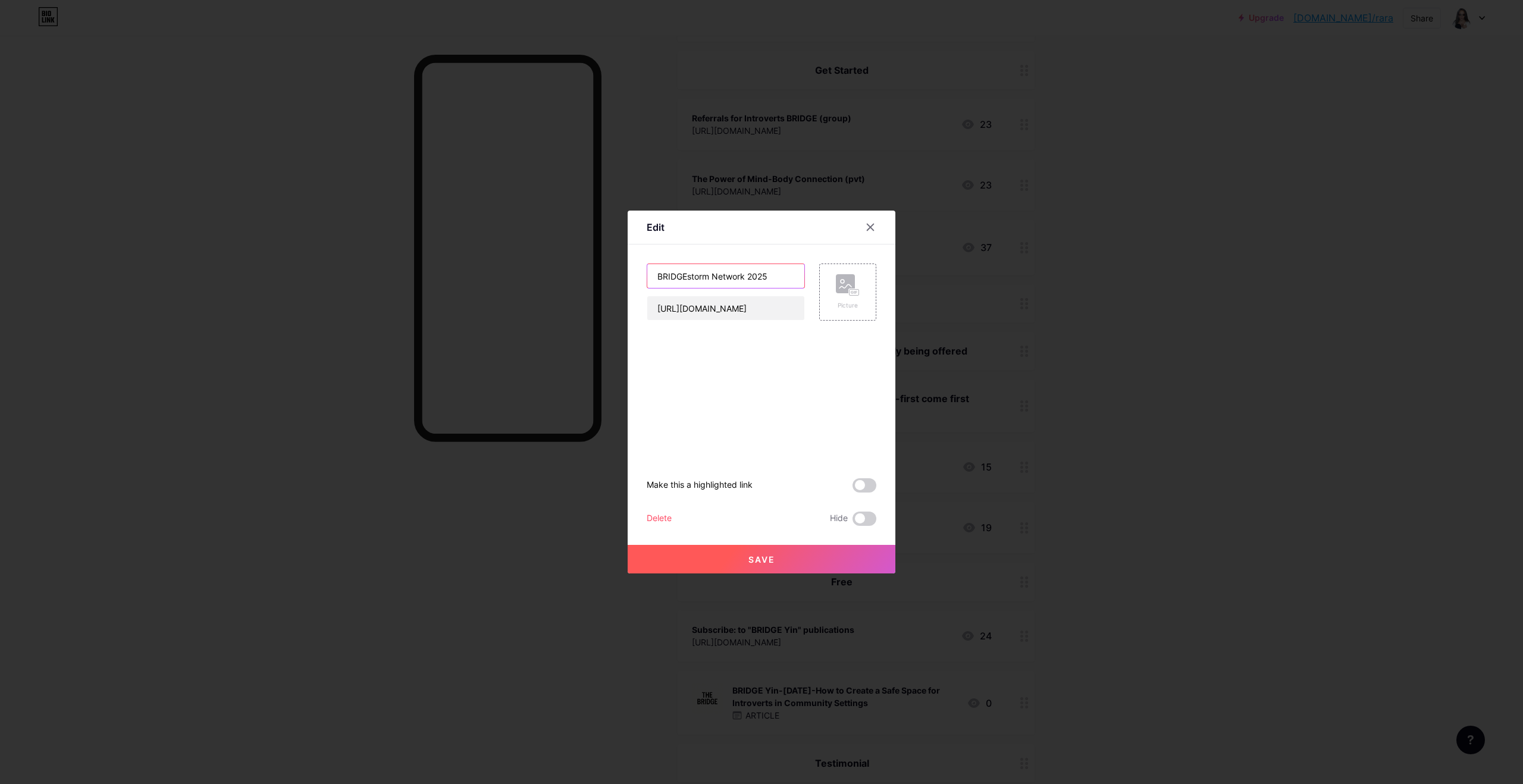
click at [773, 279] on input "BRIDGEstorm Network 2025" at bounding box center [726, 276] width 157 height 24
click at [714, 277] on input "BRIDGEstorm [DOMAIN_NAME]" at bounding box center [726, 276] width 157 height 24
type input "[DOMAIN_NAME]"
click at [773, 490] on span "Save" at bounding box center [762, 559] width 27 height 10
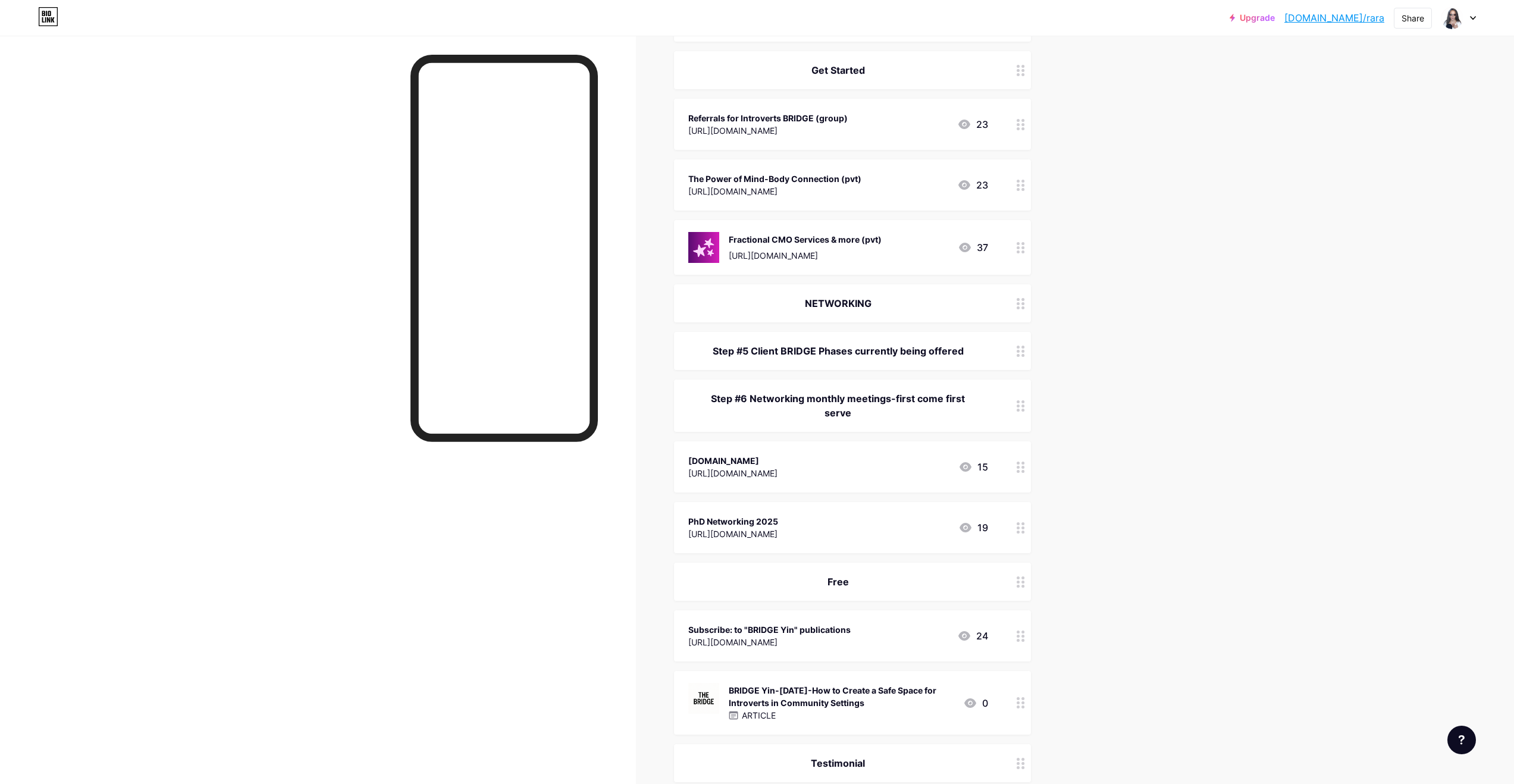
click at [775, 490] on div "PhD Networking 2025" at bounding box center [733, 521] width 90 height 12
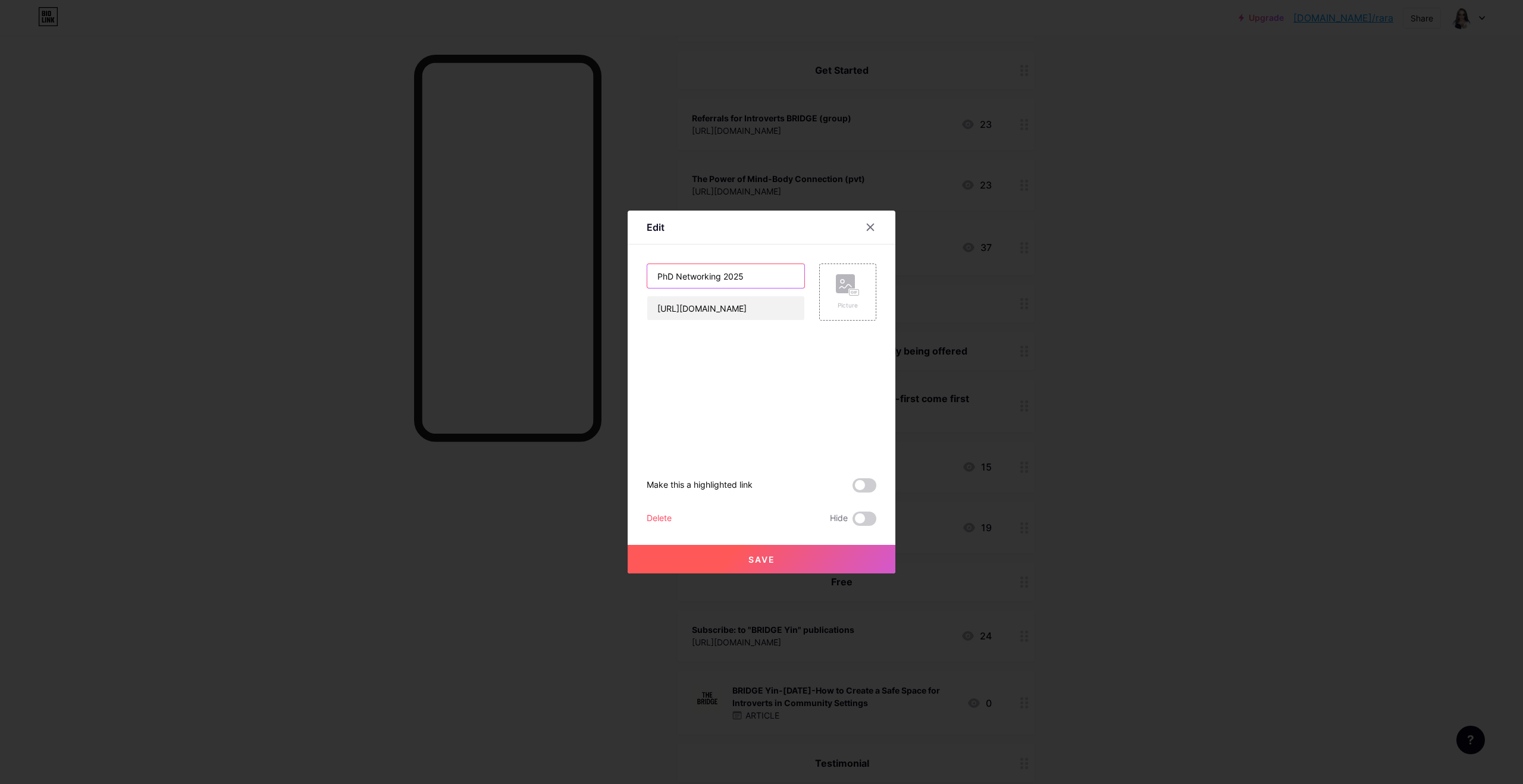
drag, startPoint x: 746, startPoint y: 277, endPoint x: 759, endPoint y: 277, distance: 13.0
click at [746, 277] on input "PhD Networking 2025" at bounding box center [726, 276] width 157 height 24
click at [677, 272] on input "PhD [DOMAIN_NAME]" at bounding box center [726, 276] width 157 height 24
type input "[DOMAIN_NAME]"
drag, startPoint x: 759, startPoint y: 557, endPoint x: 782, endPoint y: 535, distance: 31.8
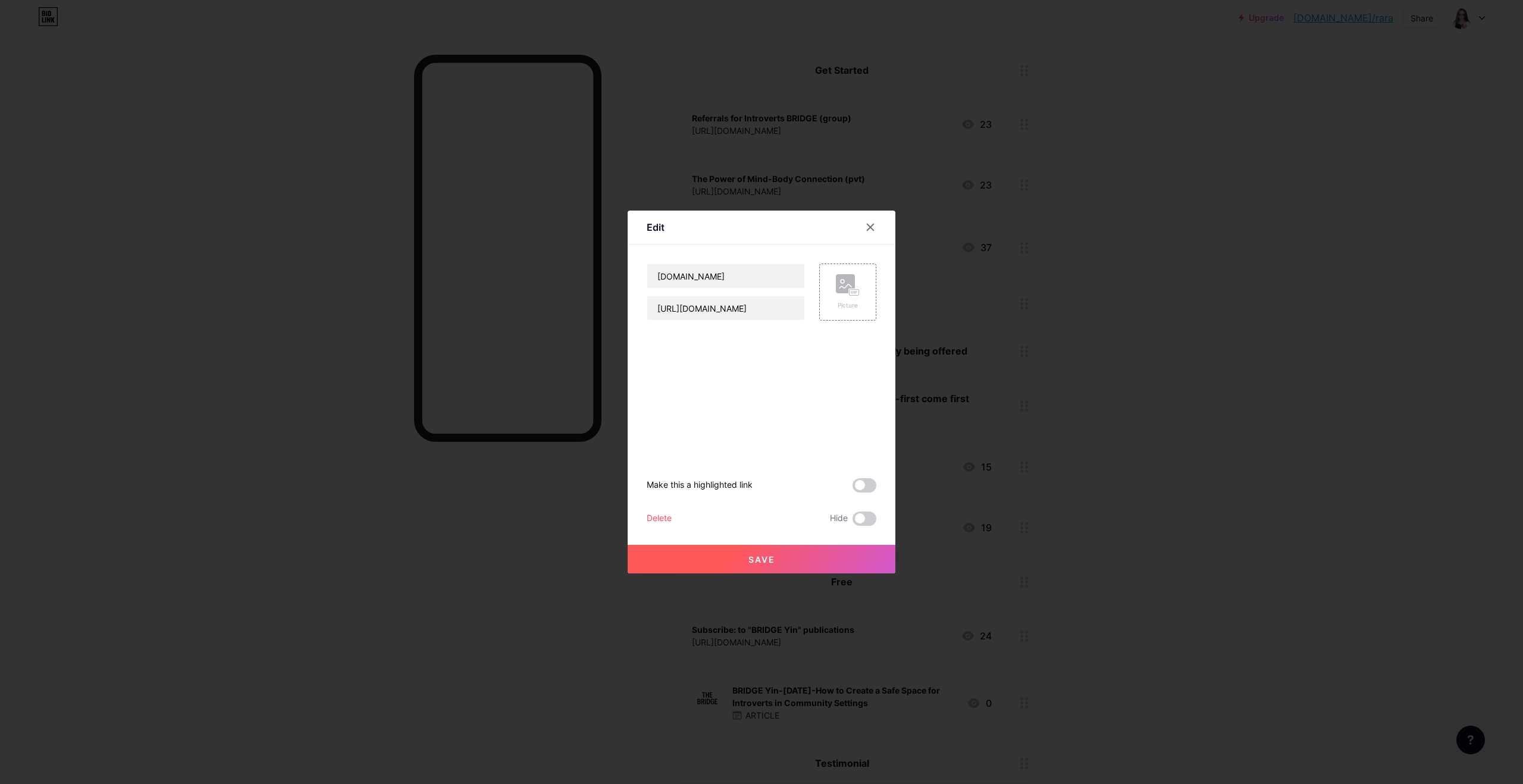
click at [759, 490] on span "Save" at bounding box center [762, 559] width 27 height 10
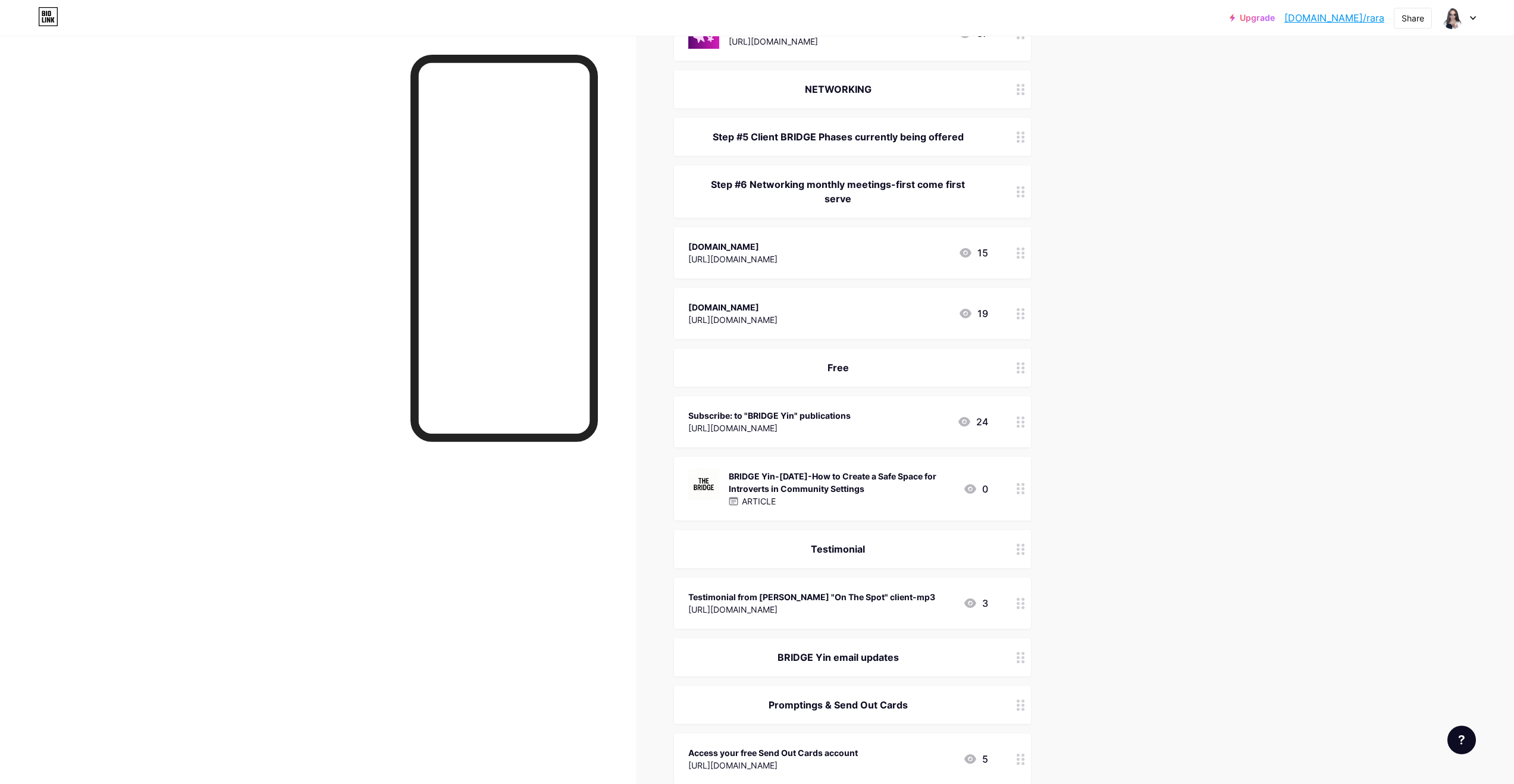
scroll to position [1135, 0]
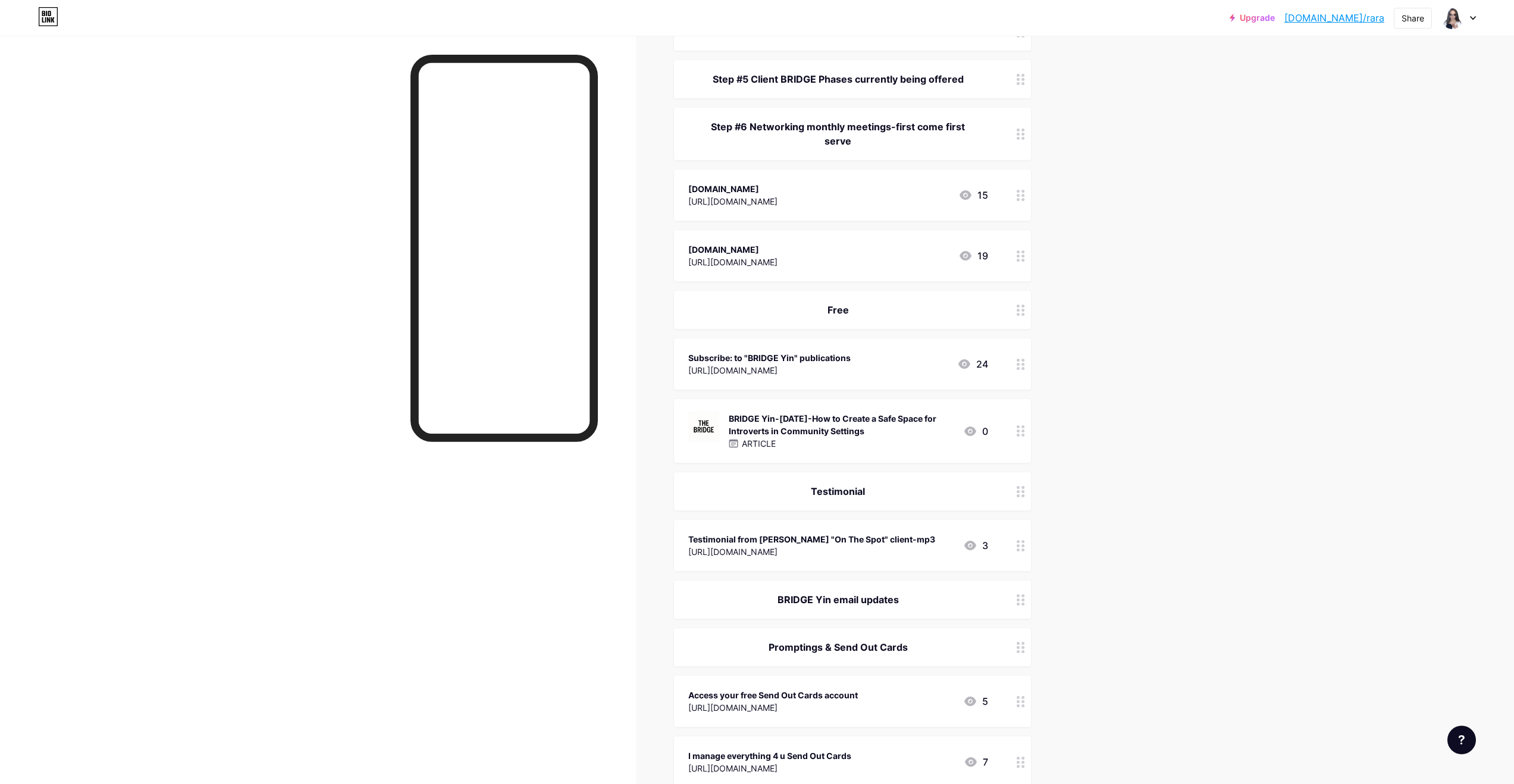
click at [775, 363] on div "Subscribe: to "BRIDGE Yin" publications [URL][DOMAIN_NAME] 24" at bounding box center [838, 364] width 300 height 27
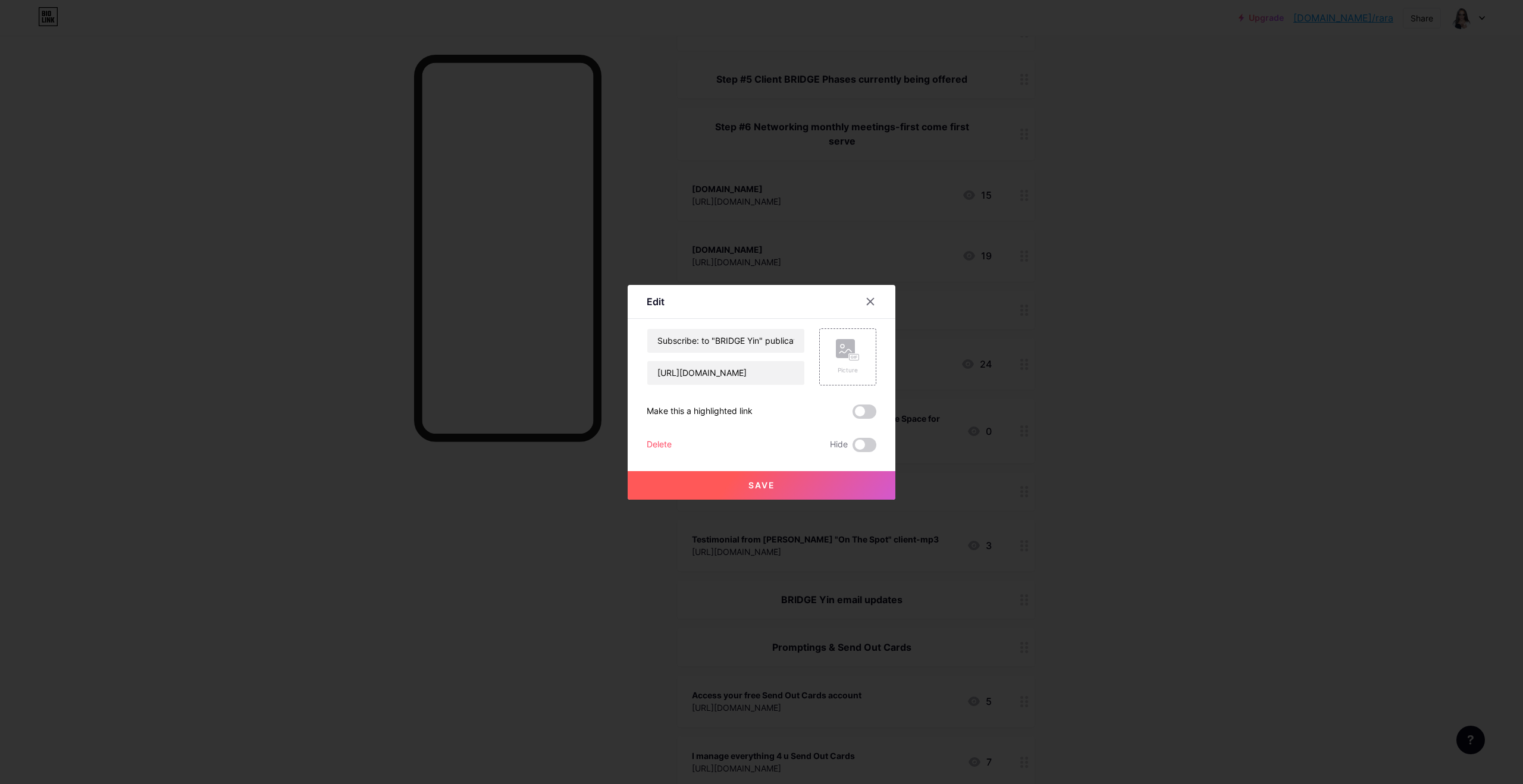
drag, startPoint x: 801, startPoint y: 483, endPoint x: 825, endPoint y: 441, distance: 48.4
click at [775, 482] on button "Save" at bounding box center [762, 486] width 268 height 29
